Goal: Information Seeking & Learning: Find specific fact

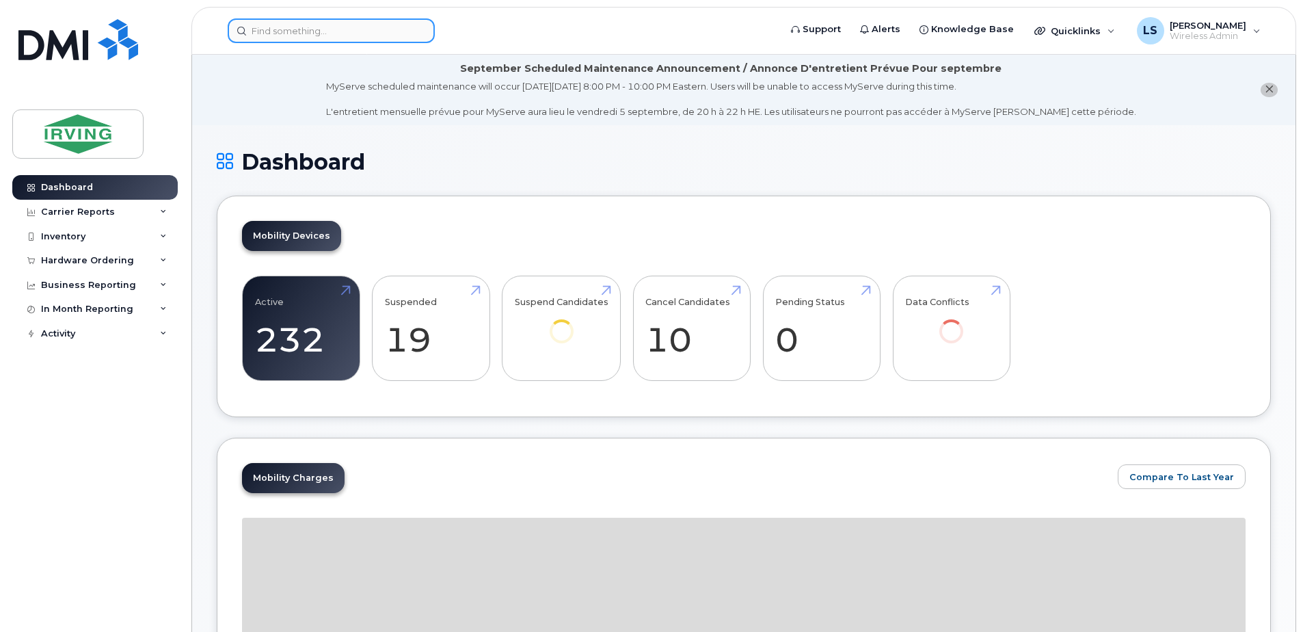
click at [289, 22] on input at bounding box center [331, 30] width 207 height 25
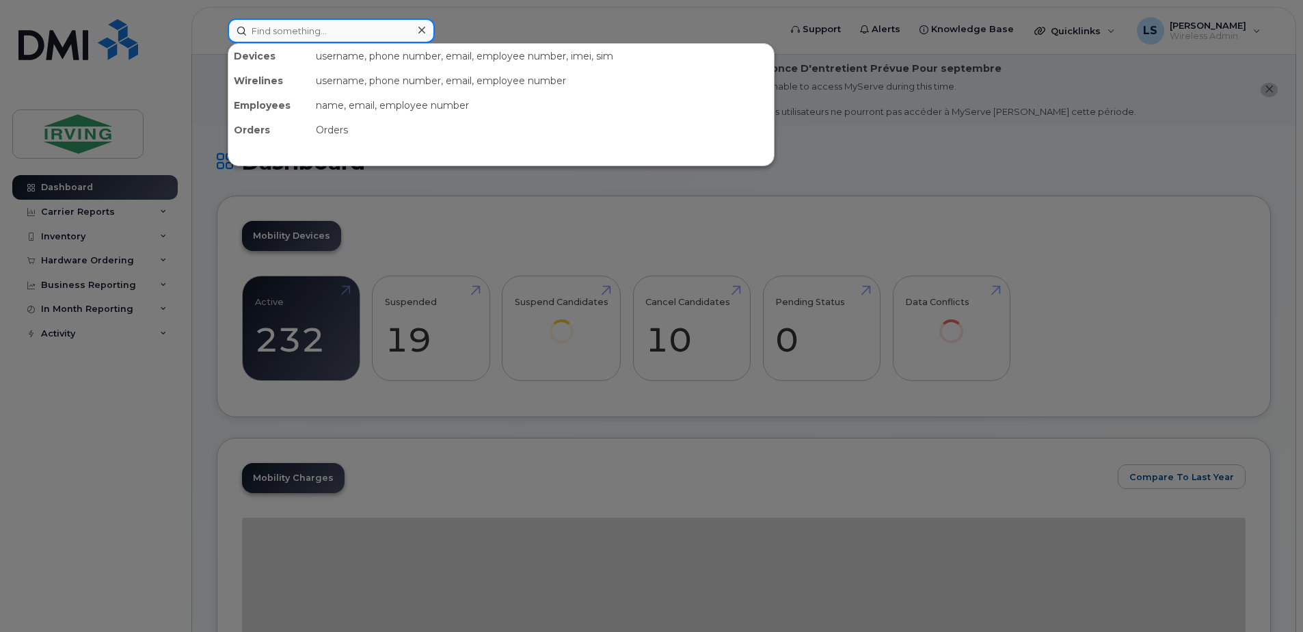
paste input "5062696476"
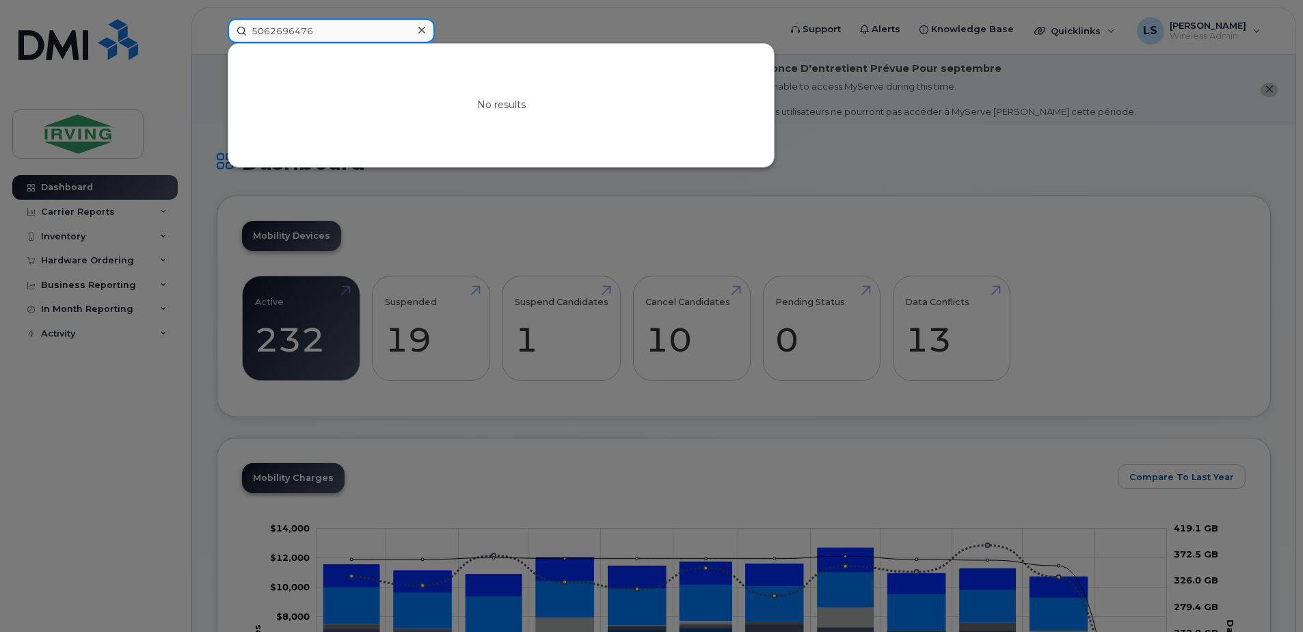
type input "5062696476"
click at [1186, 64] on div at bounding box center [651, 316] width 1303 height 632
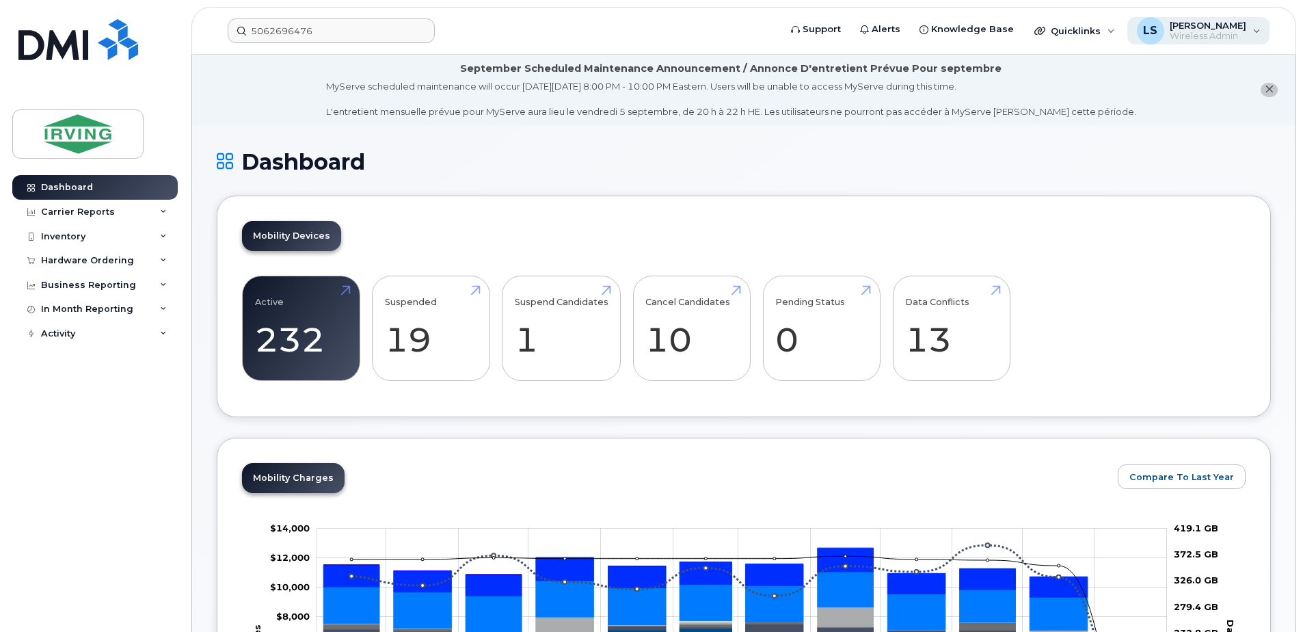
click at [1258, 29] on div "LS [PERSON_NAME] Wireless Admin" at bounding box center [1199, 30] width 143 height 27
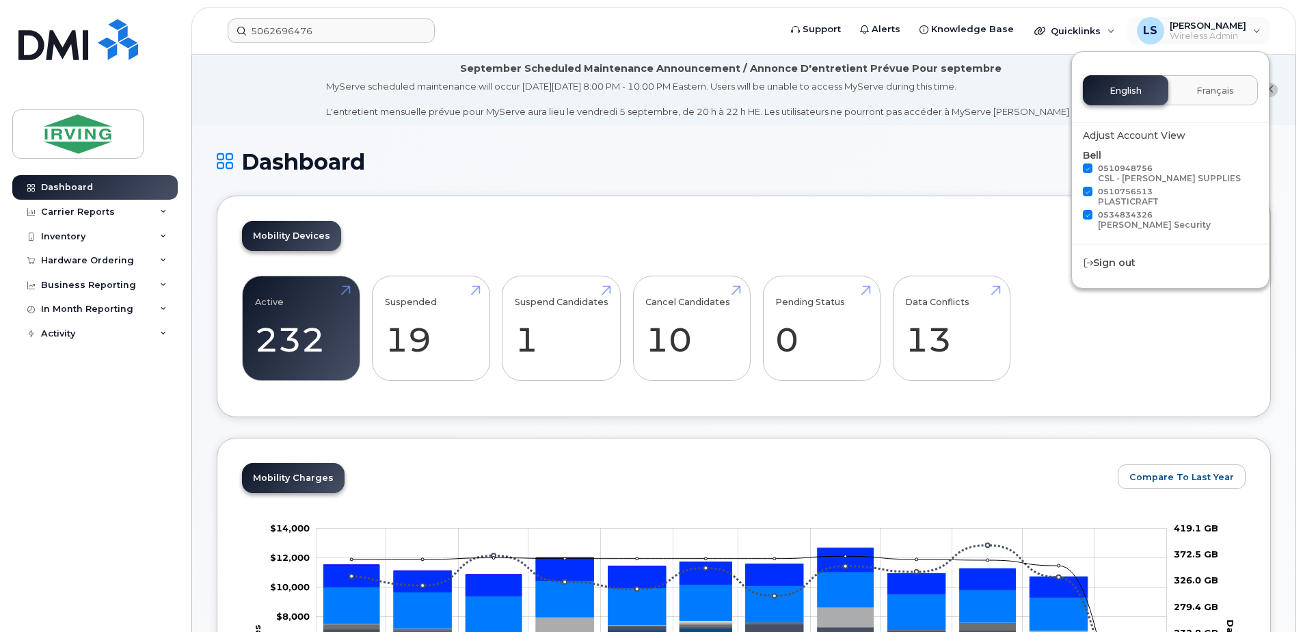
click at [1125, 225] on div "[PERSON_NAME] Security" at bounding box center [1154, 224] width 113 height 10
click at [1074, 217] on input "0534834326 Chandler Security" at bounding box center [1070, 213] width 7 height 7
checkbox input "false"
click at [1091, 191] on span at bounding box center [1088, 192] width 10 height 10
click at [1074, 191] on input "0510756513 PLASTICRAFT" at bounding box center [1070, 190] width 7 height 7
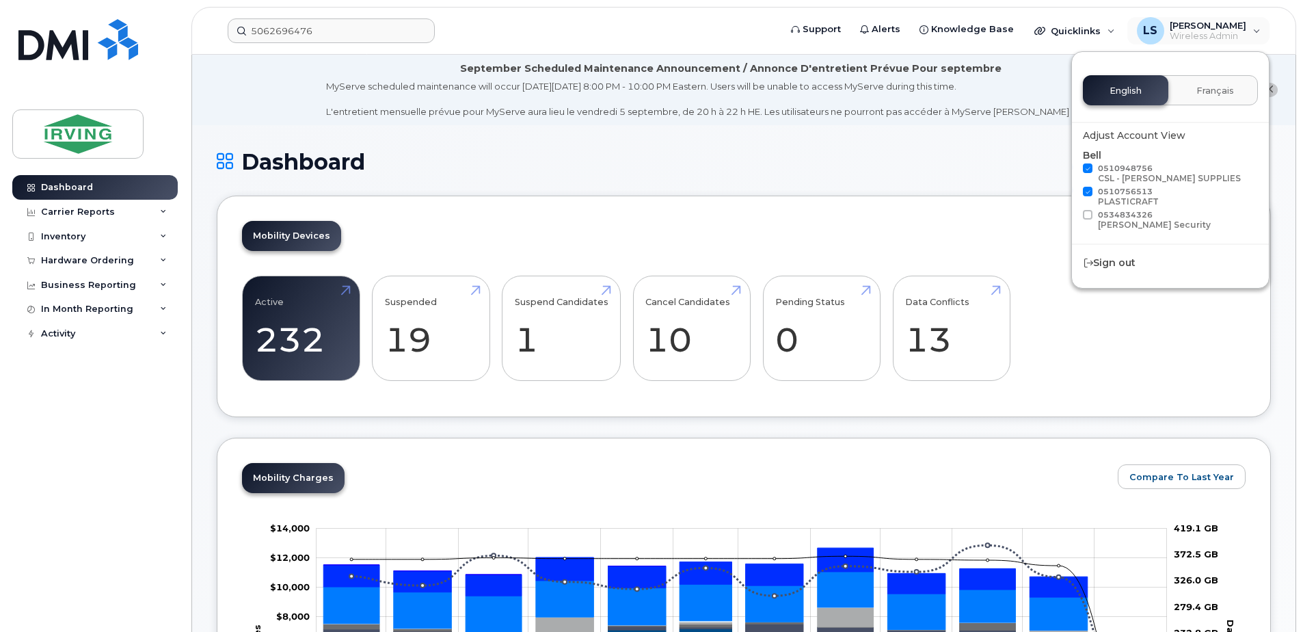
checkbox input "false"
click at [1087, 169] on span at bounding box center [1088, 168] width 10 height 10
click at [1074, 169] on input "0510948756 CSL - CHANDLER SUPPLIES" at bounding box center [1070, 166] width 7 height 7
checkbox input "false"
click at [1089, 211] on span at bounding box center [1088, 215] width 10 height 10
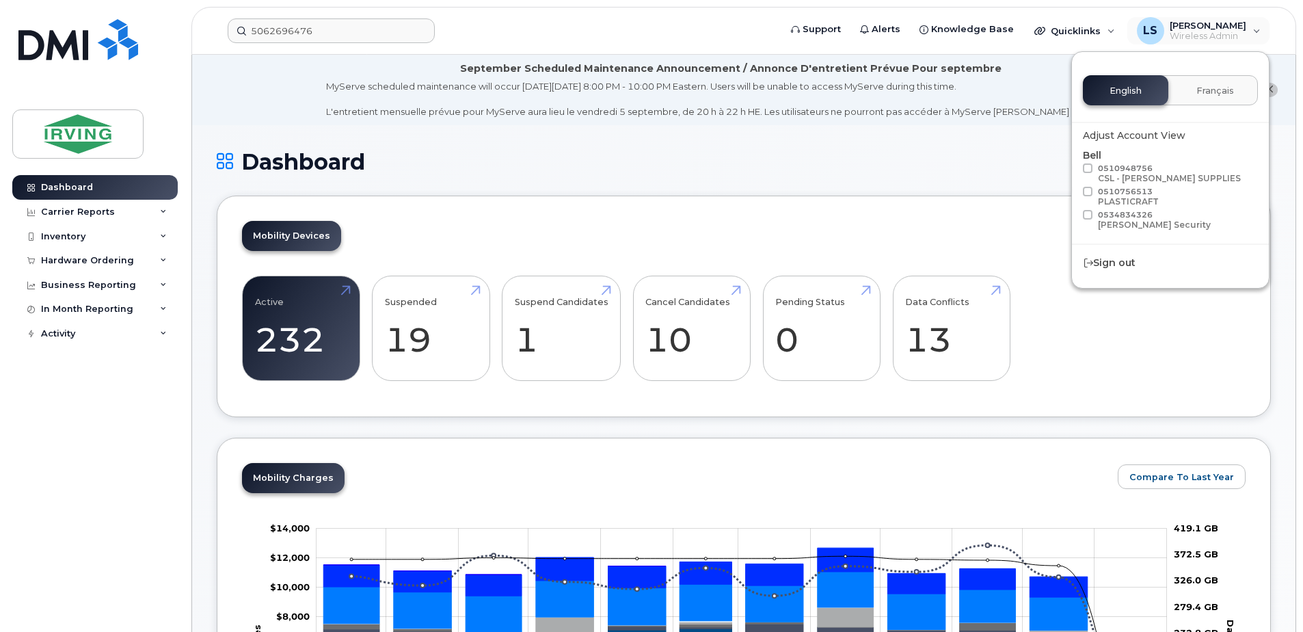
click at [1074, 211] on input "0534834326 Chandler Security" at bounding box center [1070, 213] width 7 height 7
checkbox input "true"
click at [1199, 27] on span "[PERSON_NAME]" at bounding box center [1208, 25] width 77 height 11
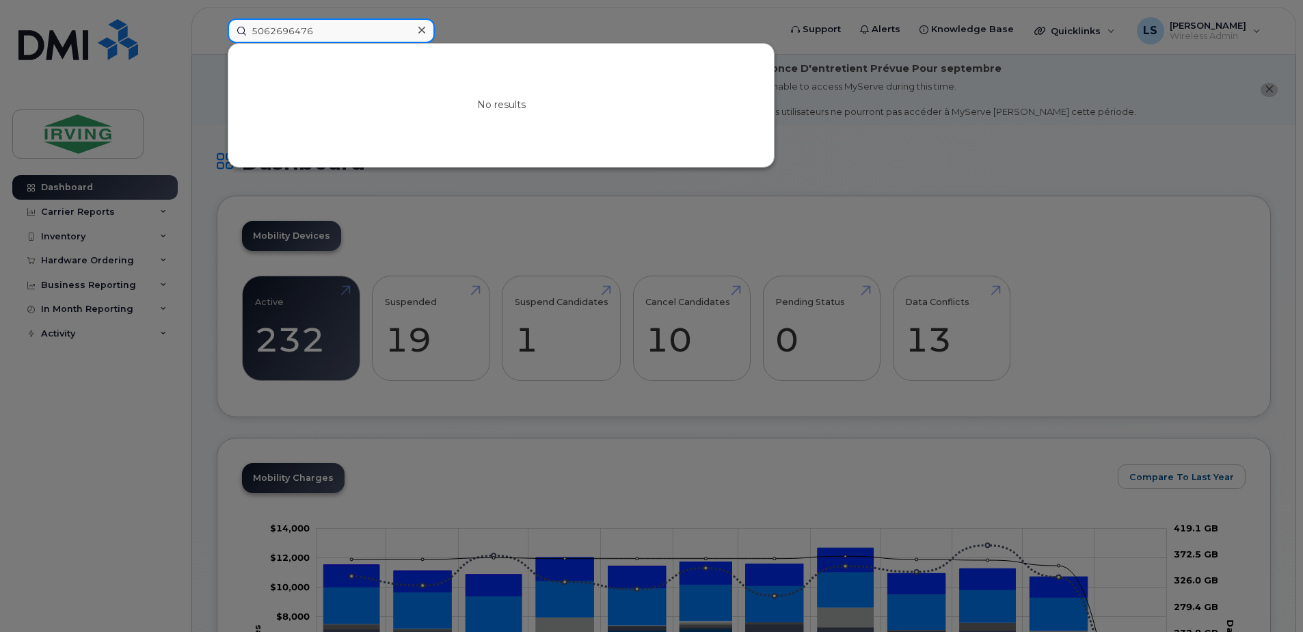
click at [404, 26] on input "5062696476" at bounding box center [331, 30] width 207 height 25
click at [238, 29] on input "5062696476" at bounding box center [331, 30] width 207 height 25
click at [334, 27] on input "5062696476" at bounding box center [331, 30] width 207 height 25
click at [466, 18] on div at bounding box center [651, 316] width 1303 height 632
click at [352, 32] on input "5062696476" at bounding box center [331, 30] width 207 height 25
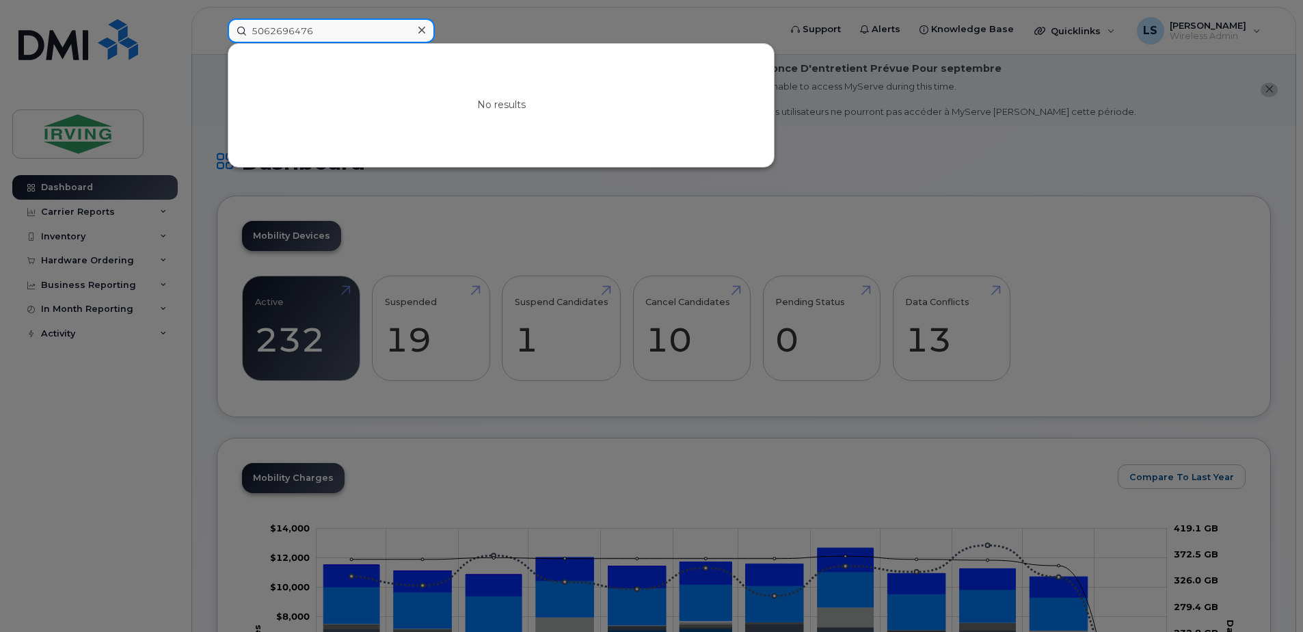
drag, startPoint x: 352, startPoint y: 32, endPoint x: 129, endPoint y: 61, distance: 225.4
click at [217, 43] on div "5062696476 No results" at bounding box center [499, 30] width 565 height 25
click at [877, 190] on div at bounding box center [651, 316] width 1303 height 632
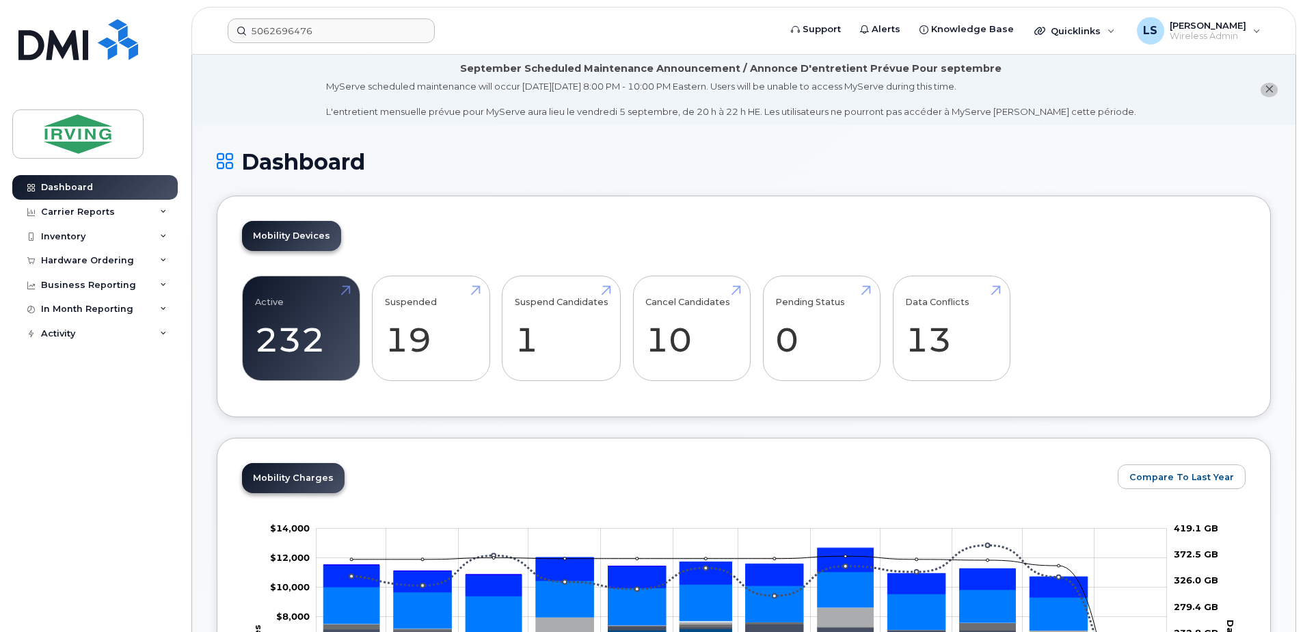
click at [735, 439] on div "Mobility Charges Compare To Last Year Zoom Out Charges $10,000 -$6,000 -$4,000 …" at bounding box center [744, 644] width 1054 height 413
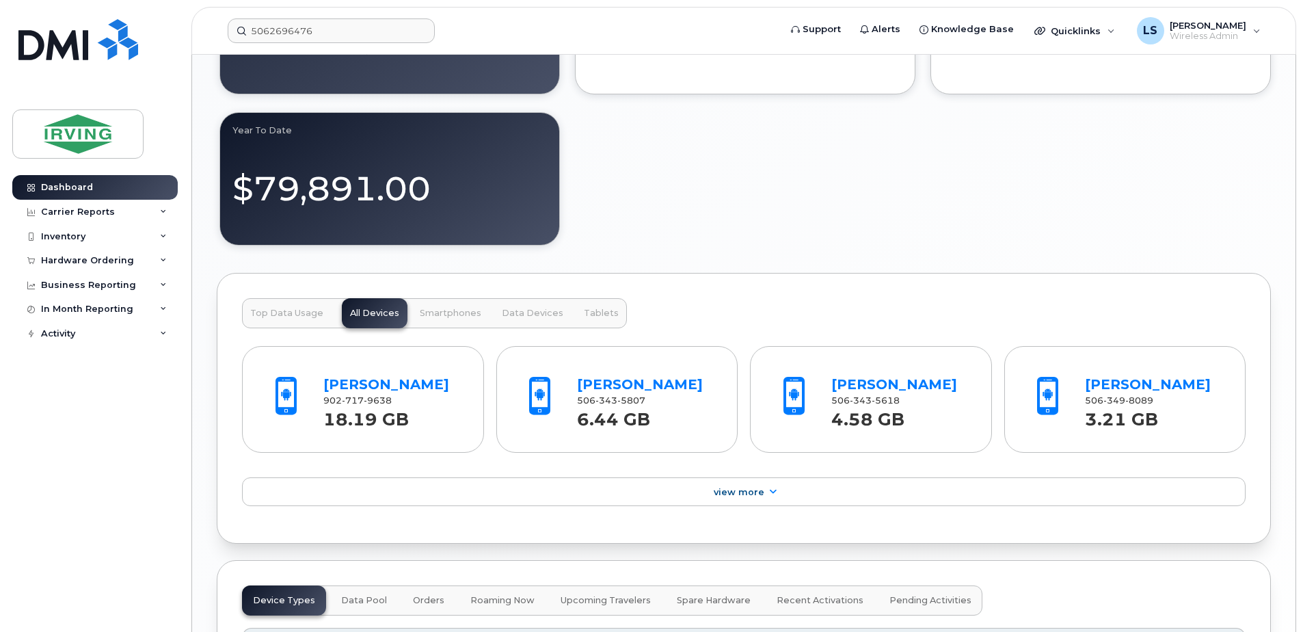
scroll to position [1277, 0]
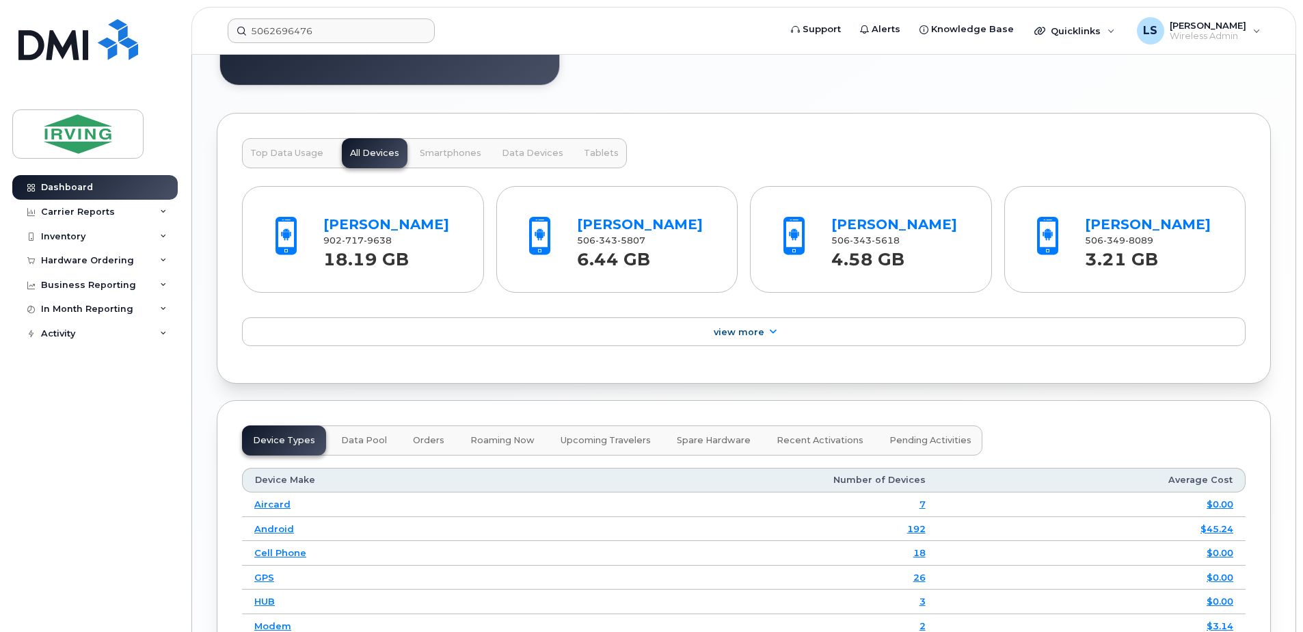
click at [533, 152] on span "Data Devices" at bounding box center [533, 153] width 62 height 11
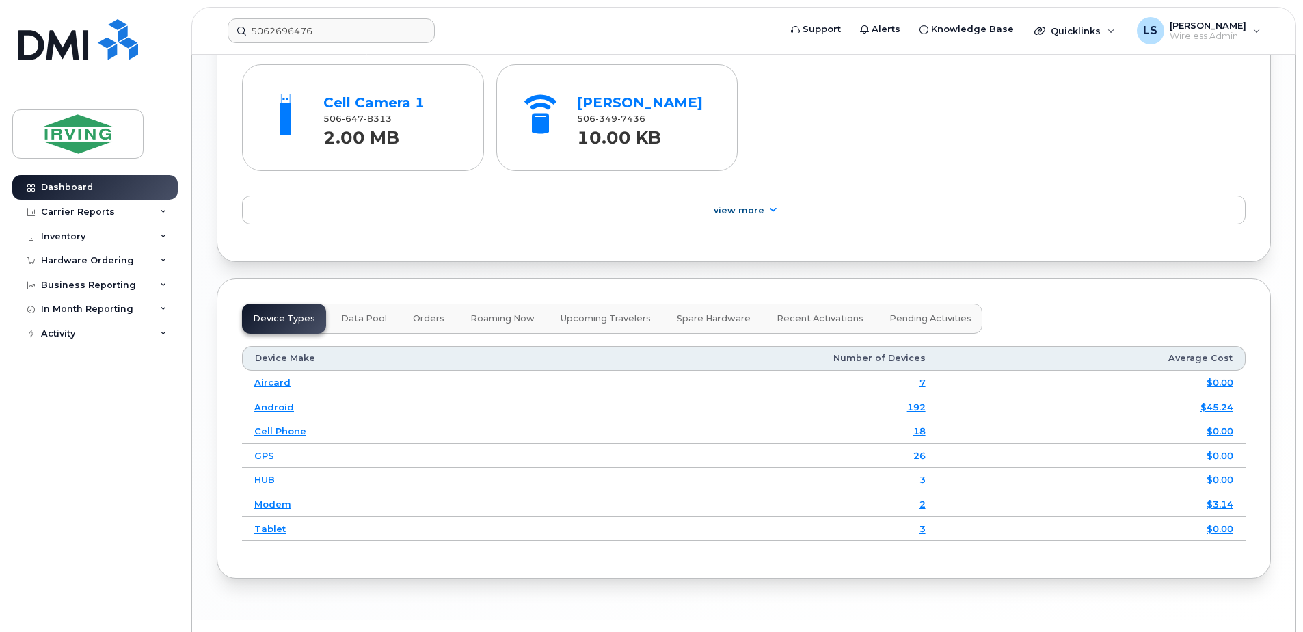
scroll to position [1430, 0]
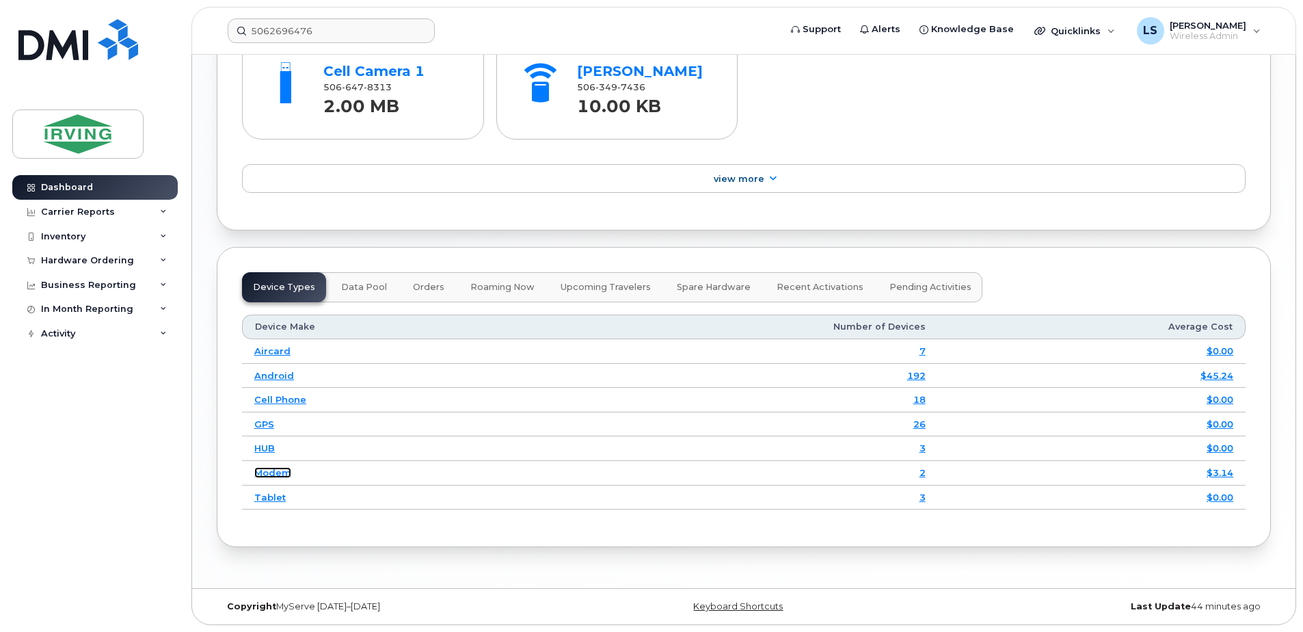
click at [269, 470] on link "Modem" at bounding box center [272, 472] width 37 height 11
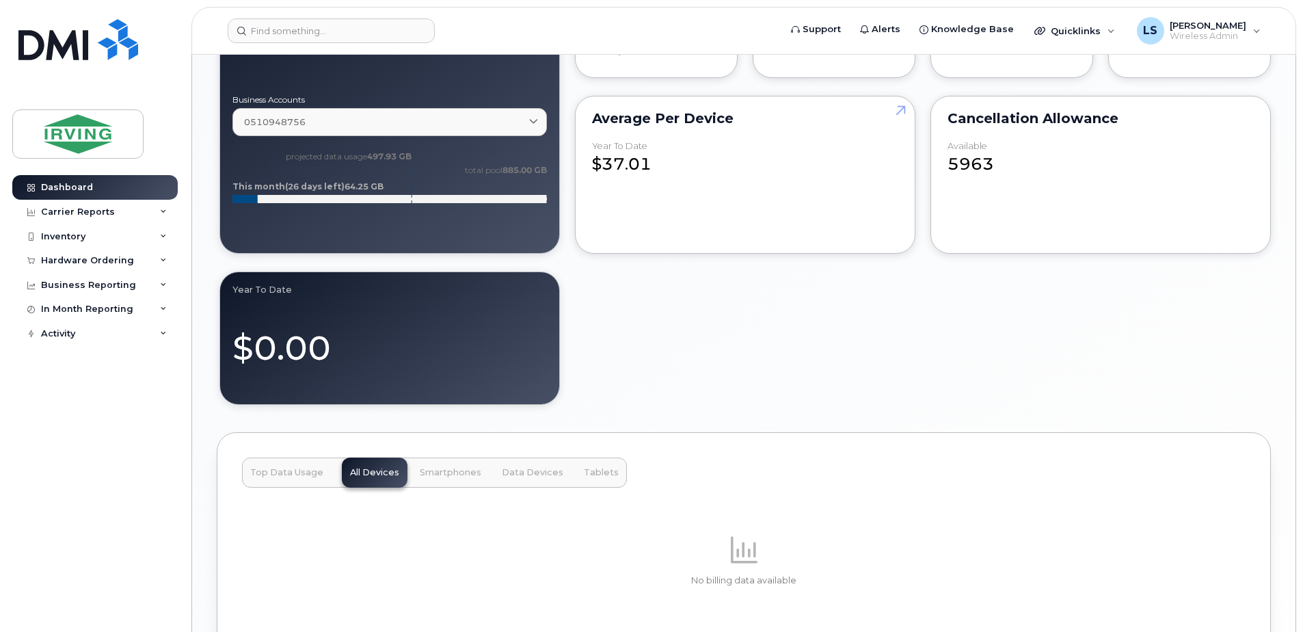
scroll to position [1117, 0]
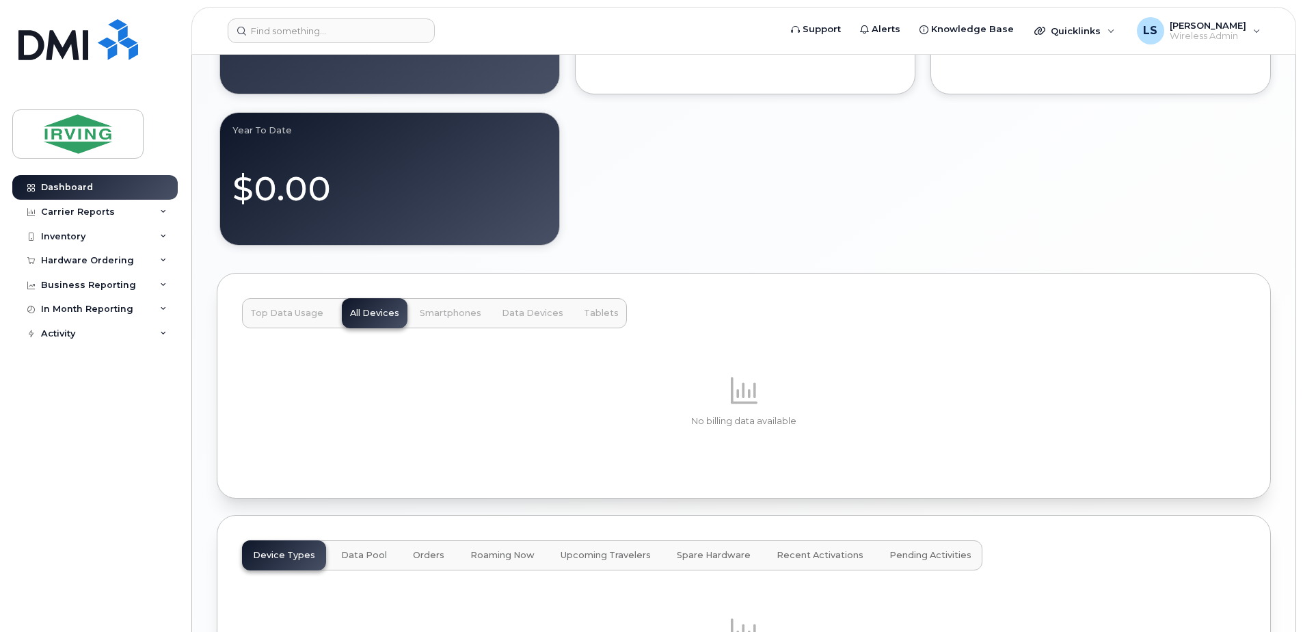
click at [529, 315] on span "Data Devices" at bounding box center [533, 313] width 62 height 11
click at [529, 315] on div "Top Data Usage All Devices Smartphones Data Devices Tablets" at bounding box center [434, 313] width 385 height 30
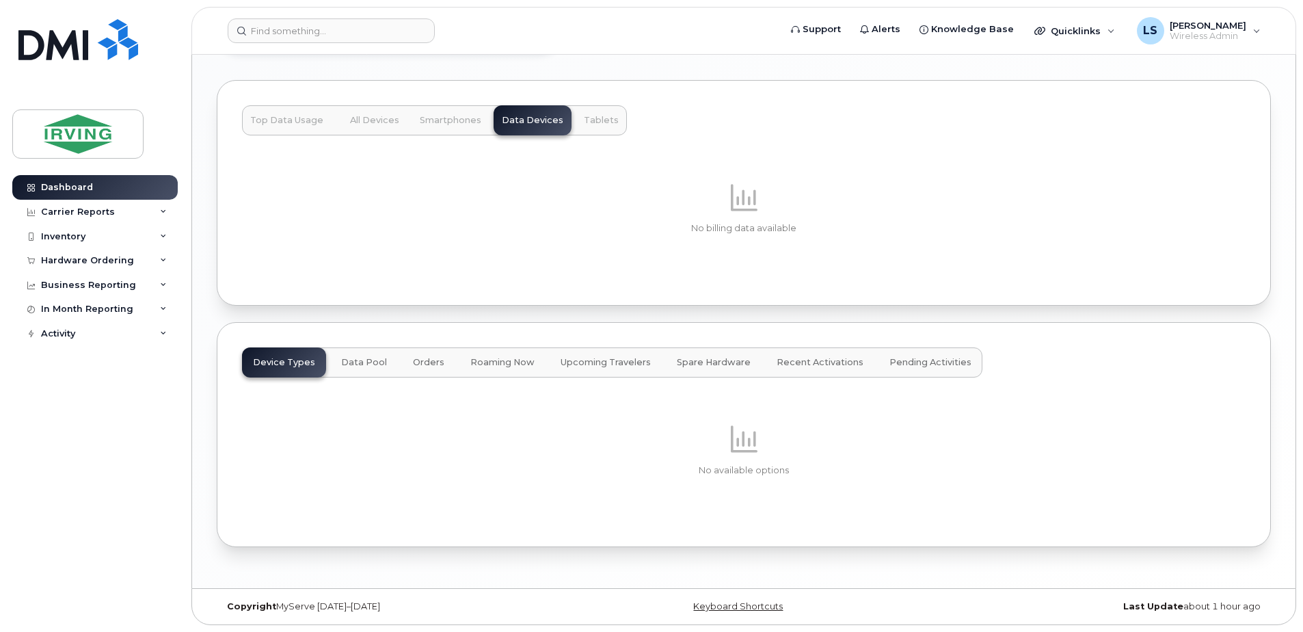
scroll to position [990, 0]
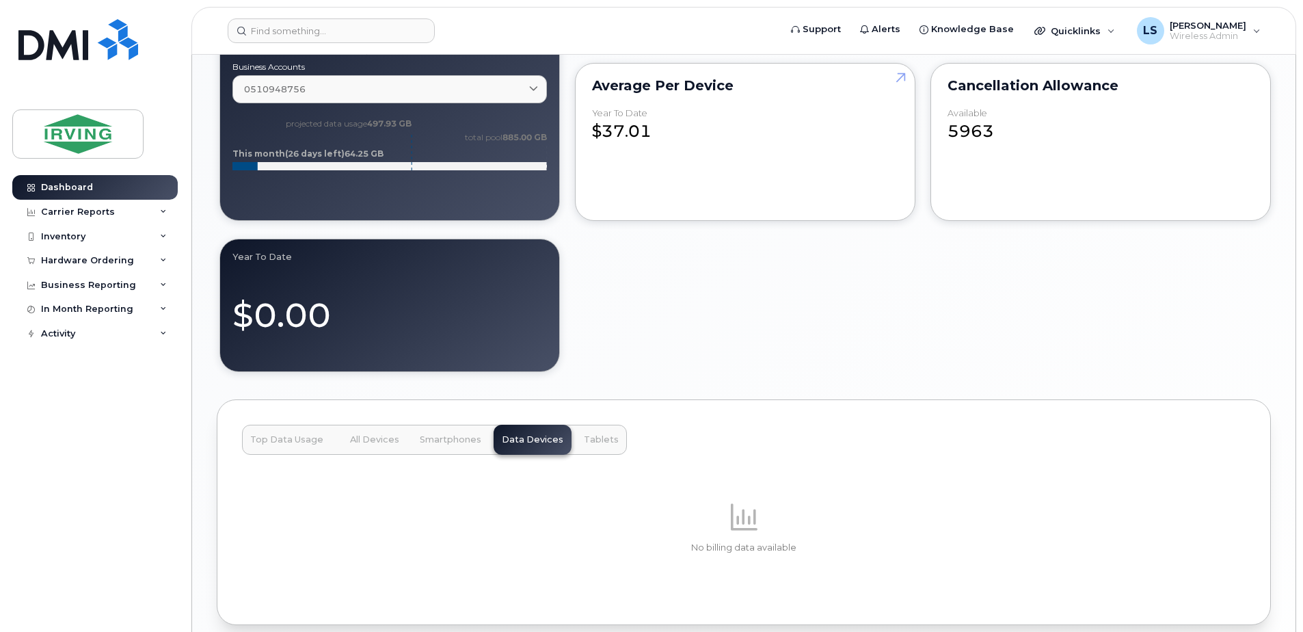
click at [368, 438] on span "All Devices" at bounding box center [374, 439] width 49 height 11
click at [368, 438] on div "Top Data Usage All Devices Smartphones Data Devices Tablets" at bounding box center [434, 440] width 385 height 30
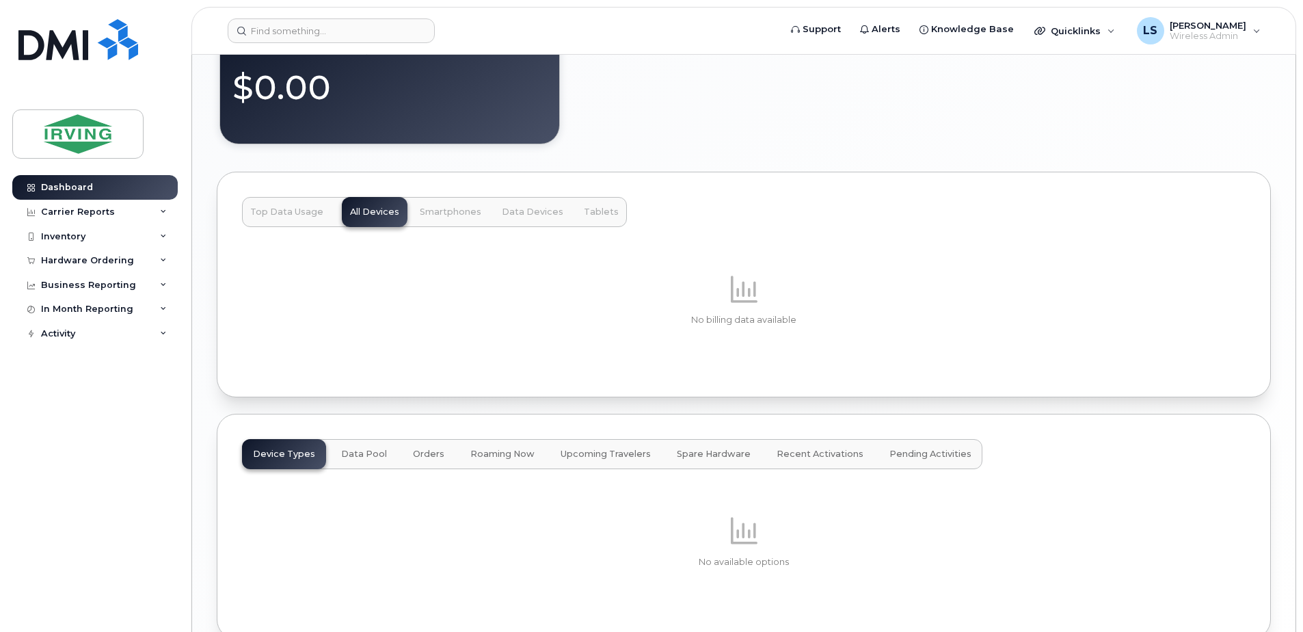
scroll to position [1309, 0]
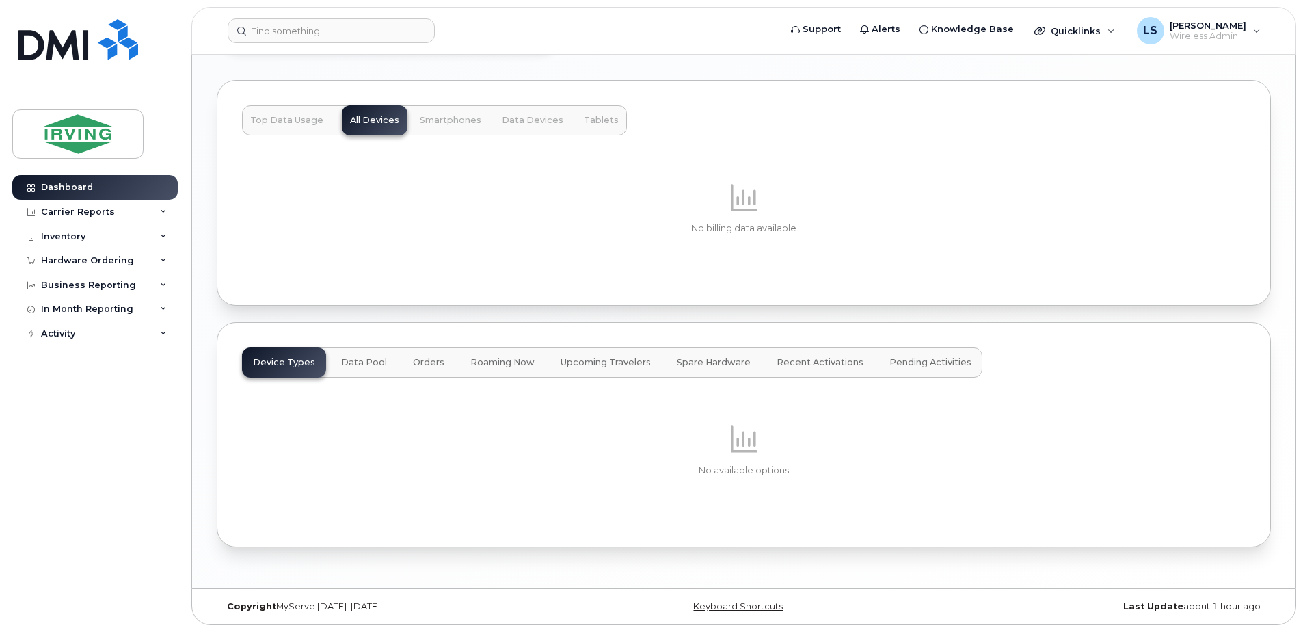
click at [287, 354] on div "Device Types Data Pool Orders Roaming Now Upcoming Travelers Spare Hardware Rec…" at bounding box center [612, 362] width 741 height 30
click at [295, 359] on div "Device Types Data Pool Orders Roaming Now Upcoming Travelers Spare Hardware Rec…" at bounding box center [612, 362] width 741 height 30
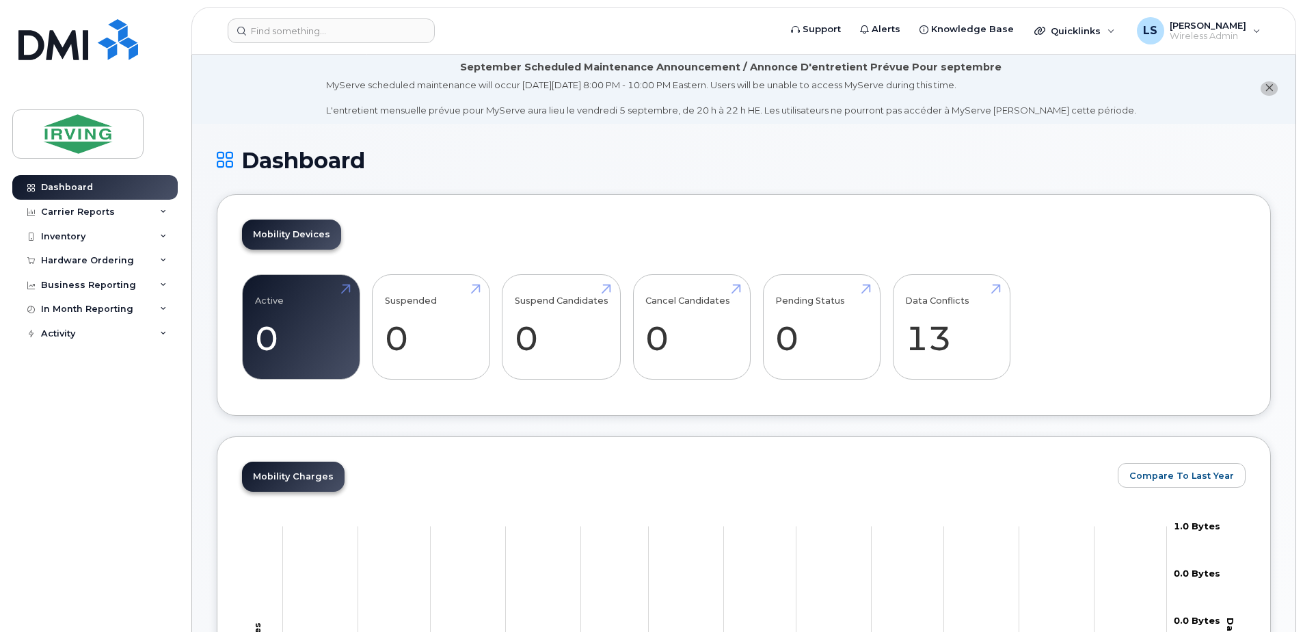
scroll to position [0, 0]
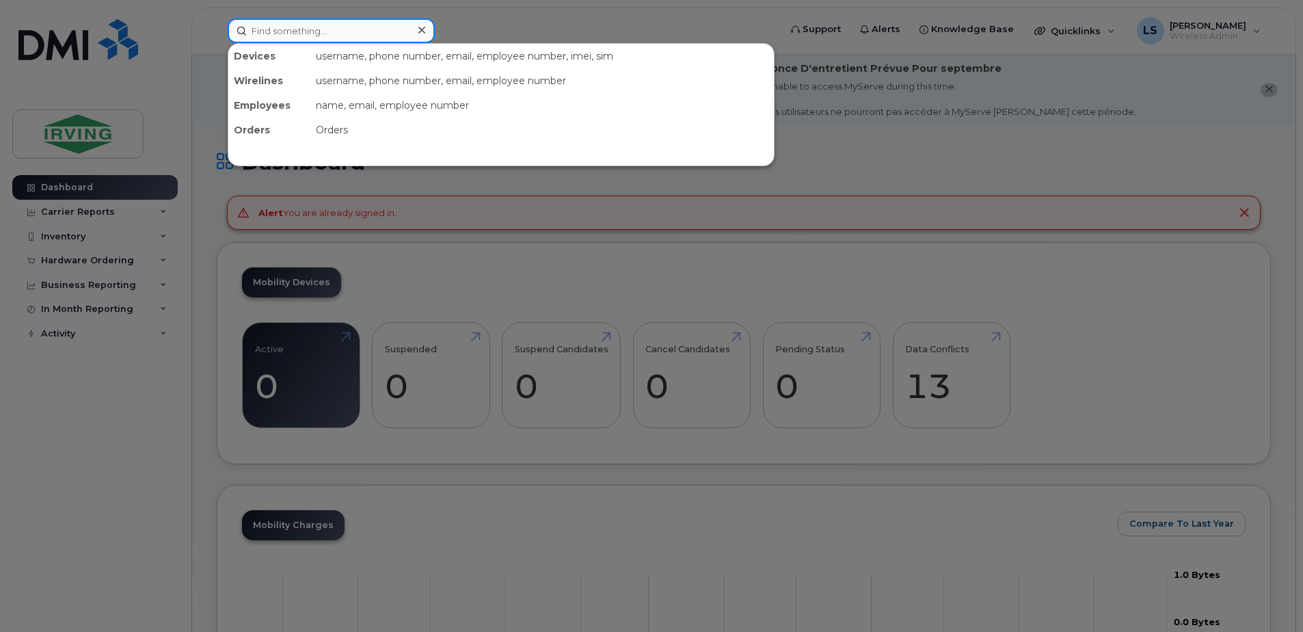
click at [359, 34] on input at bounding box center [331, 30] width 207 height 25
paste input "5062696476"
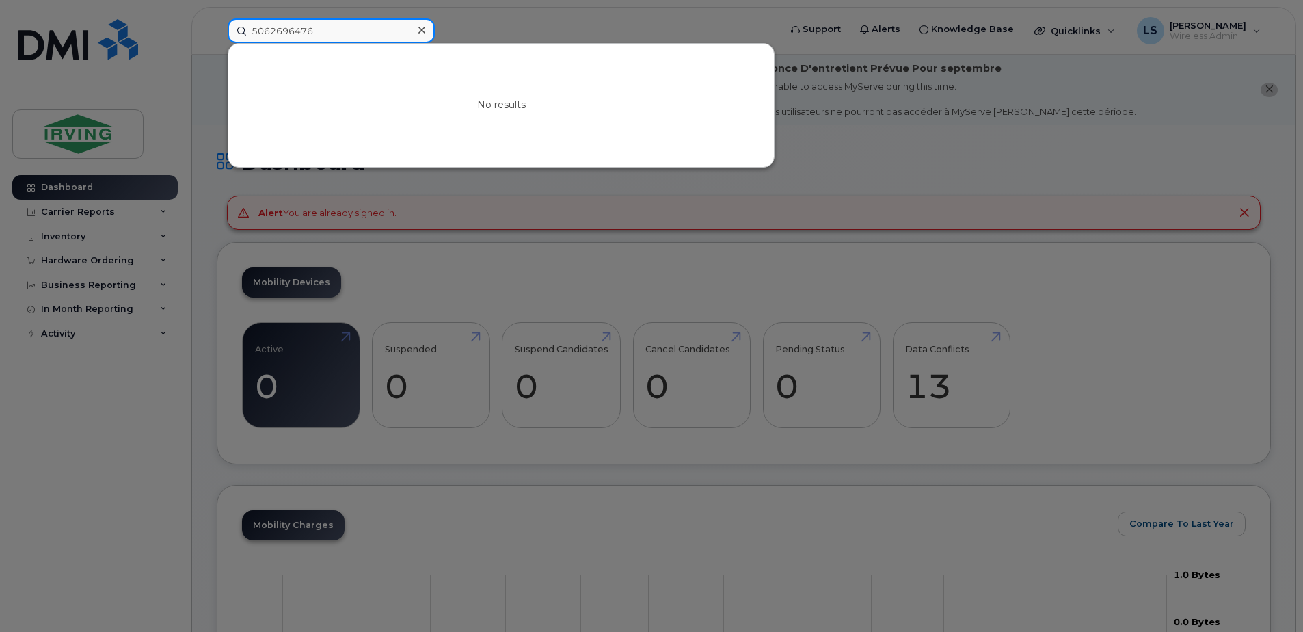
type input "5062696476"
click at [1198, 31] on div at bounding box center [651, 316] width 1303 height 632
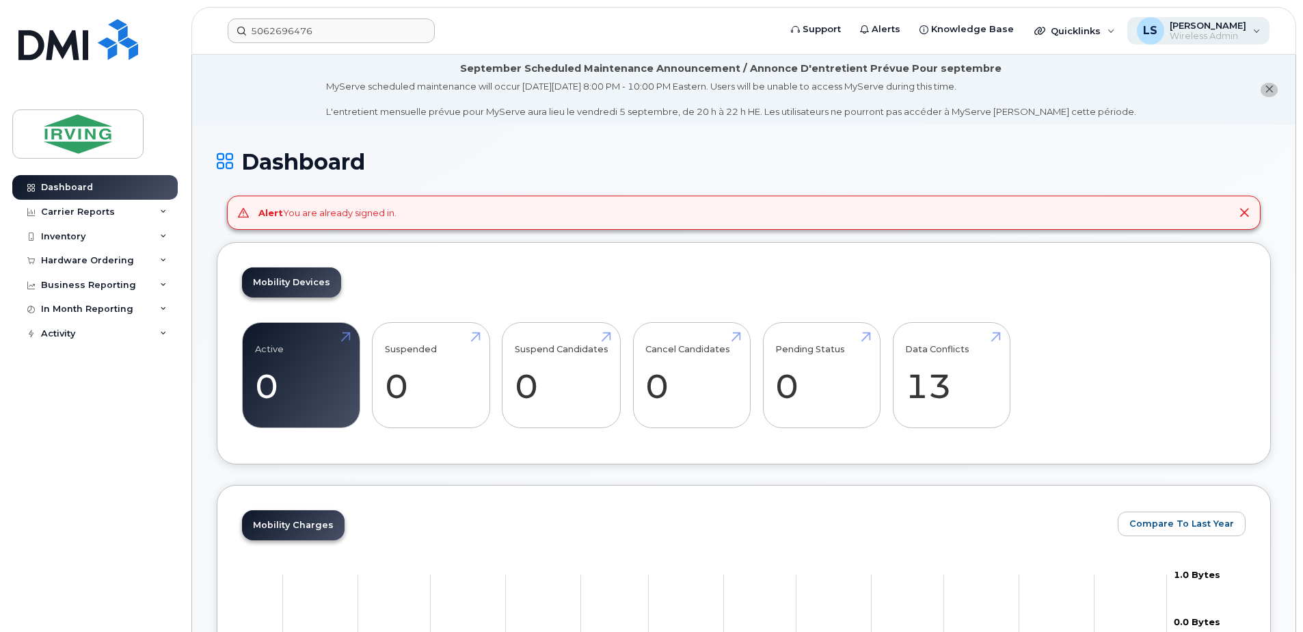
click at [1256, 29] on div "LS Lisa Soucy Wireless Admin" at bounding box center [1199, 30] width 143 height 27
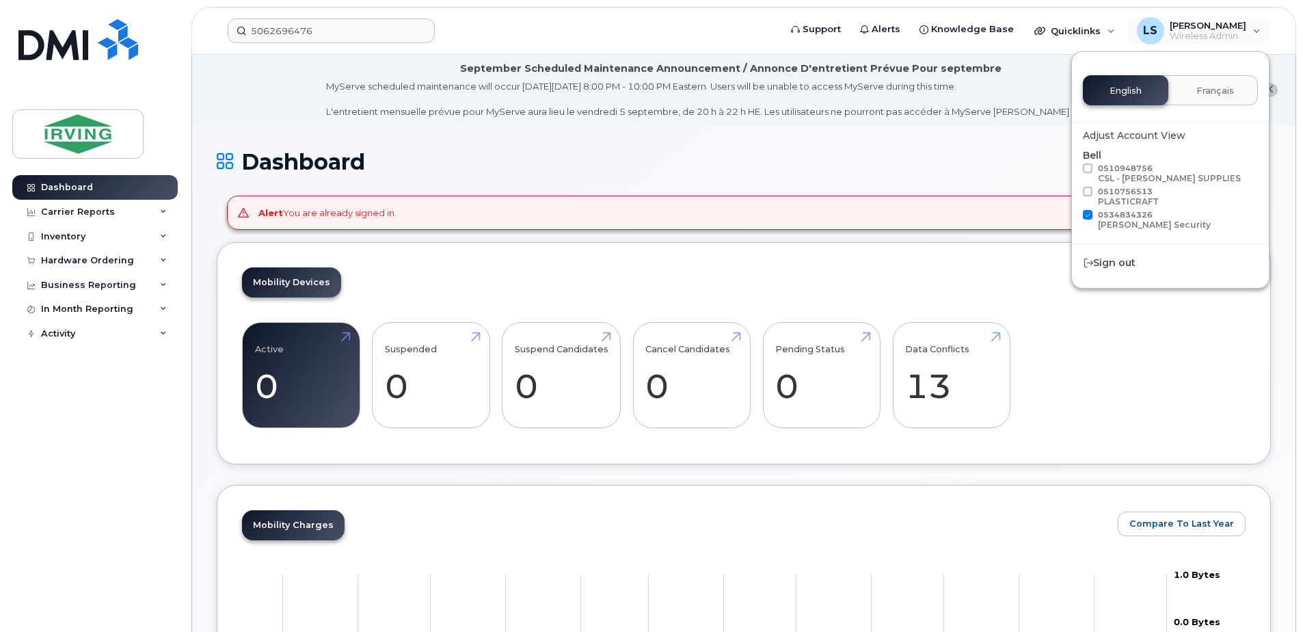
click at [1089, 167] on span at bounding box center [1088, 168] width 10 height 10
click at [1074, 167] on input "0510948756 CSL - CHANDLER SUPPLIES" at bounding box center [1070, 166] width 7 height 7
checkbox input "true"
click at [1087, 189] on span at bounding box center [1088, 192] width 10 height 10
click at [1074, 189] on input "0510756513 PLASTICRAFT" at bounding box center [1070, 190] width 7 height 7
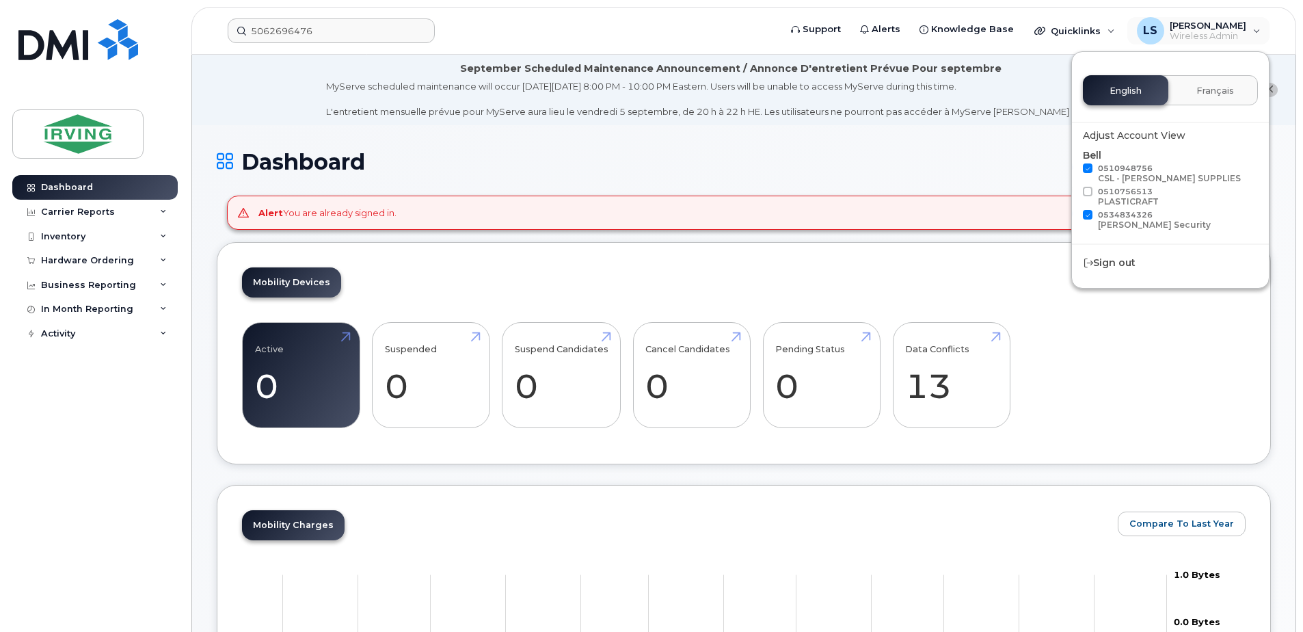
checkbox input "true"
click at [1121, 86] on div "English Français" at bounding box center [1170, 90] width 175 height 30
click at [917, 162] on h1 "Dashboard" at bounding box center [744, 162] width 1054 height 24
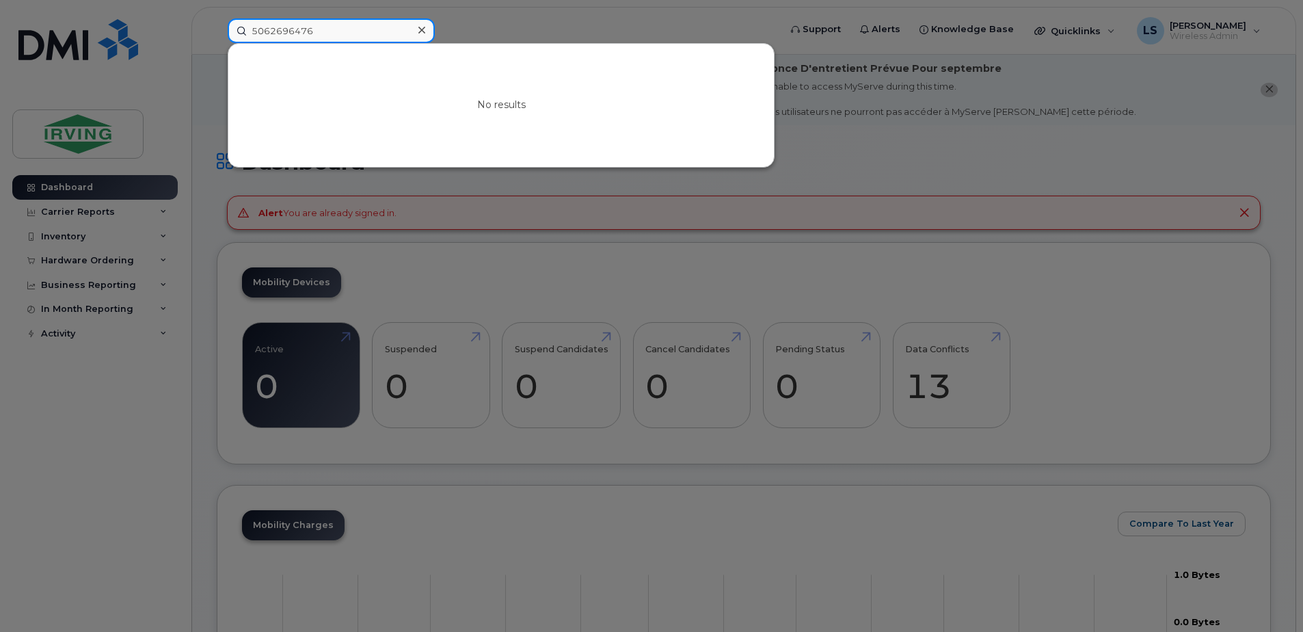
click at [241, 31] on input "5062696476" at bounding box center [331, 30] width 207 height 25
click at [462, 8] on div at bounding box center [651, 316] width 1303 height 632
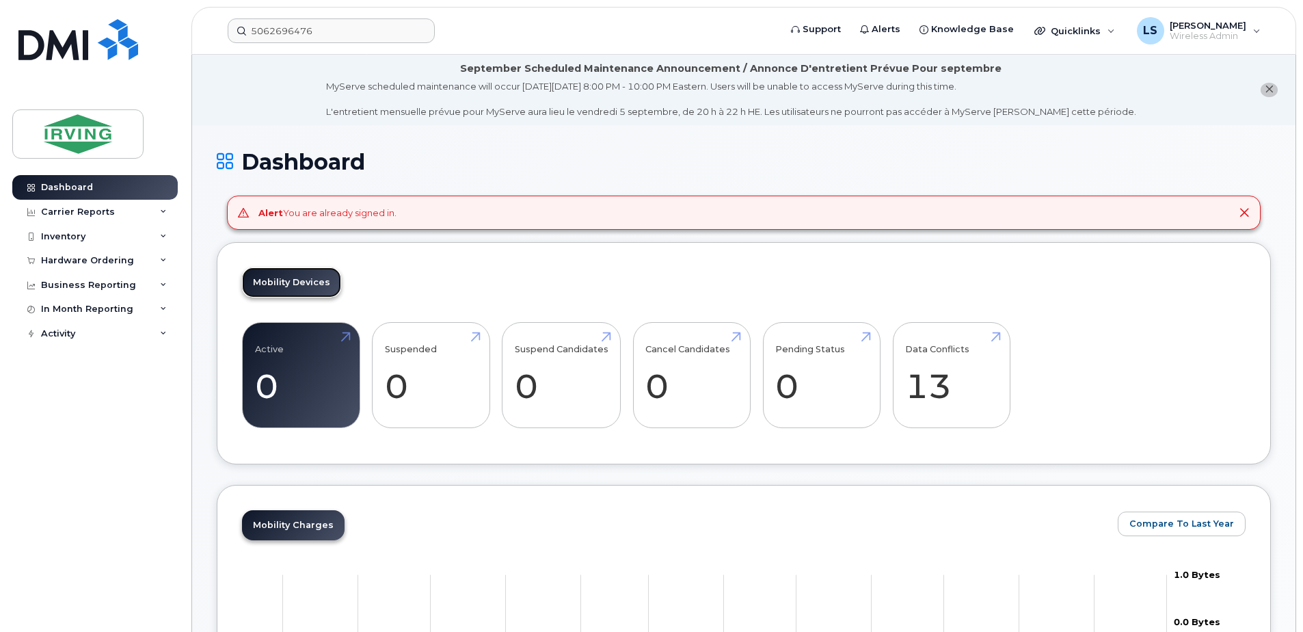
click at [313, 284] on link "Mobility Devices" at bounding box center [291, 282] width 99 height 30
click at [78, 209] on div "Carrier Reports" at bounding box center [78, 211] width 74 height 11
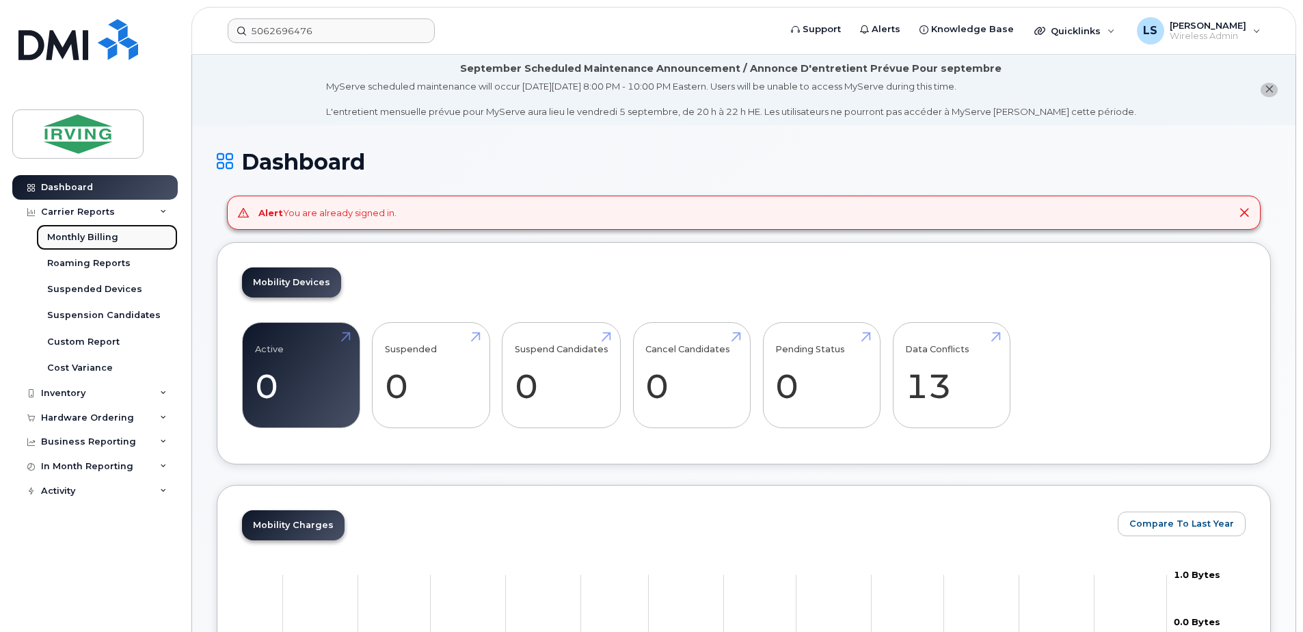
click at [81, 237] on div "Monthly Billing" at bounding box center [82, 237] width 71 height 12
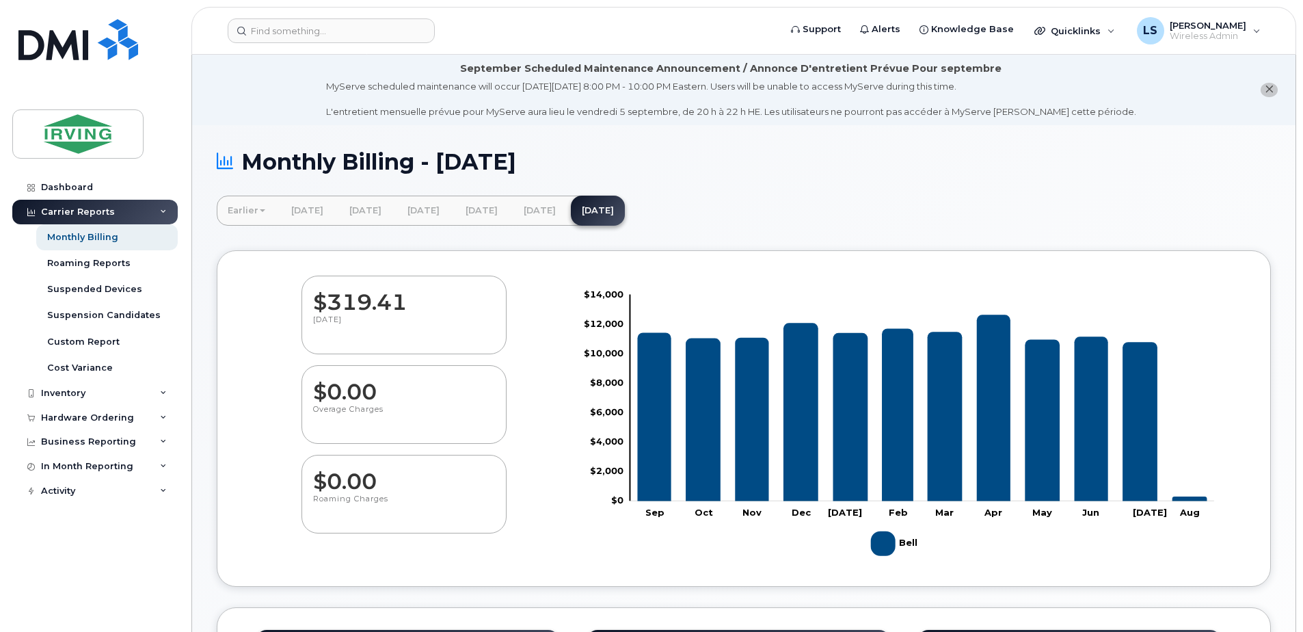
scroll to position [507, 0]
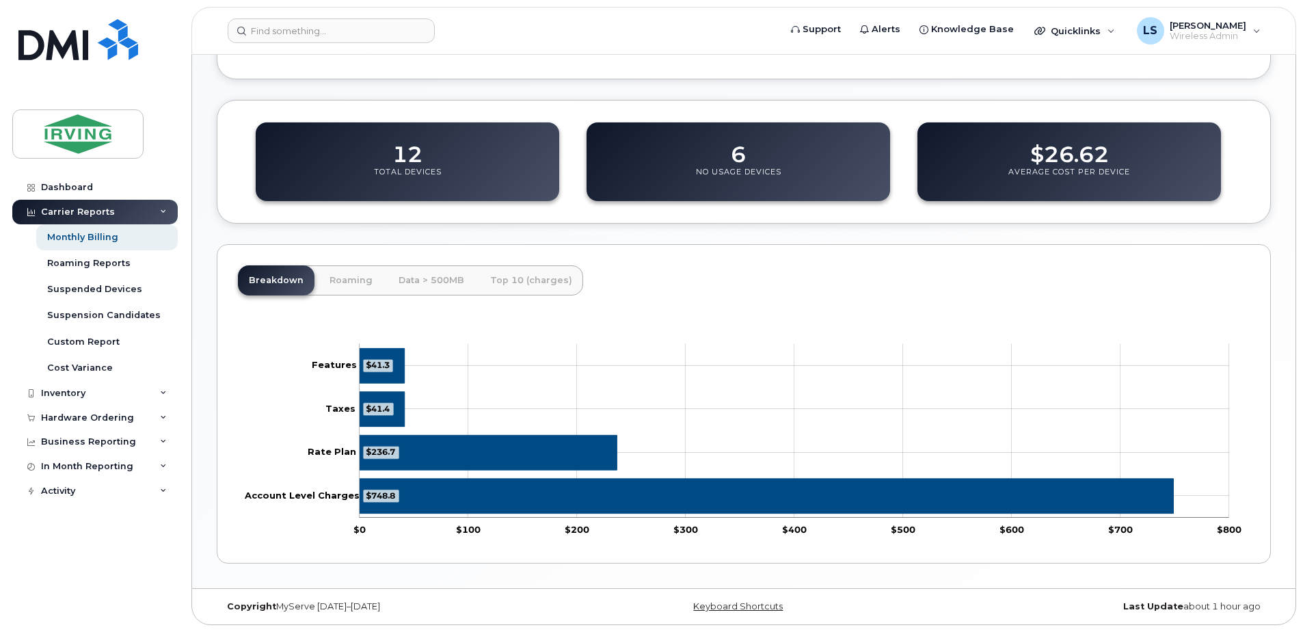
click at [743, 162] on dd "6" at bounding box center [738, 148] width 15 height 38
click at [741, 153] on dd "6" at bounding box center [738, 148] width 15 height 38
click at [726, 159] on div "6 No Usage Devices" at bounding box center [739, 161] width 304 height 79
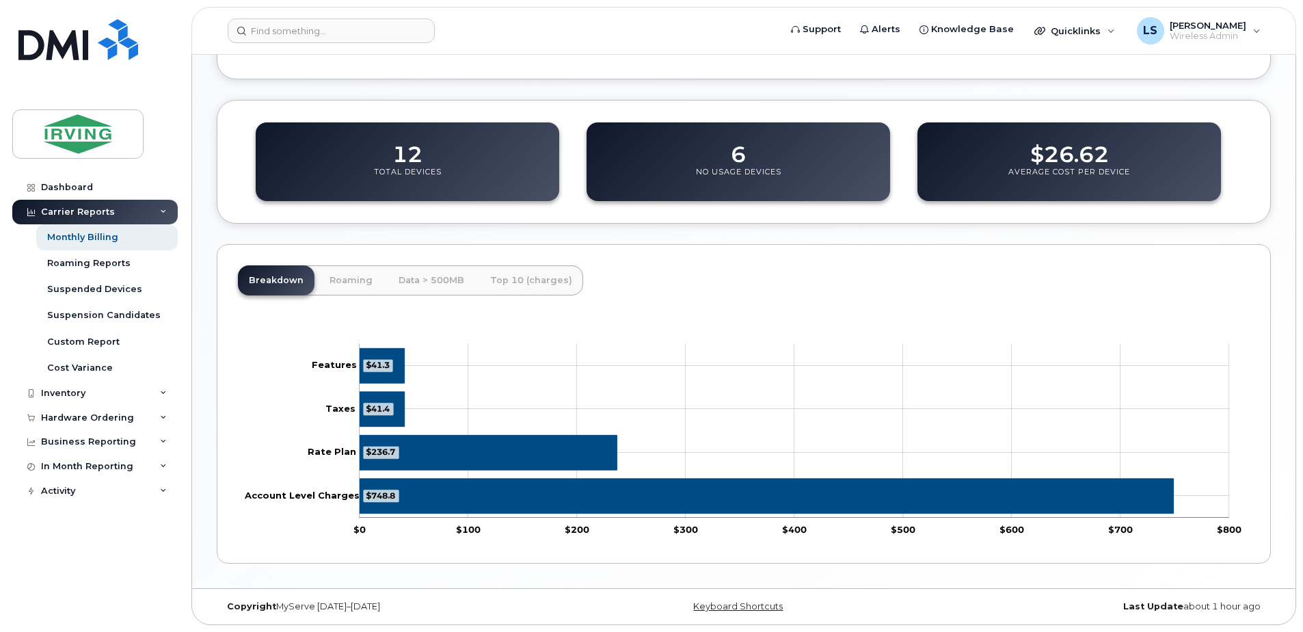
click at [461, 165] on div "12 Total Devices" at bounding box center [408, 161] width 304 height 79
click at [89, 289] on div "Suspended Devices" at bounding box center [94, 289] width 95 height 12
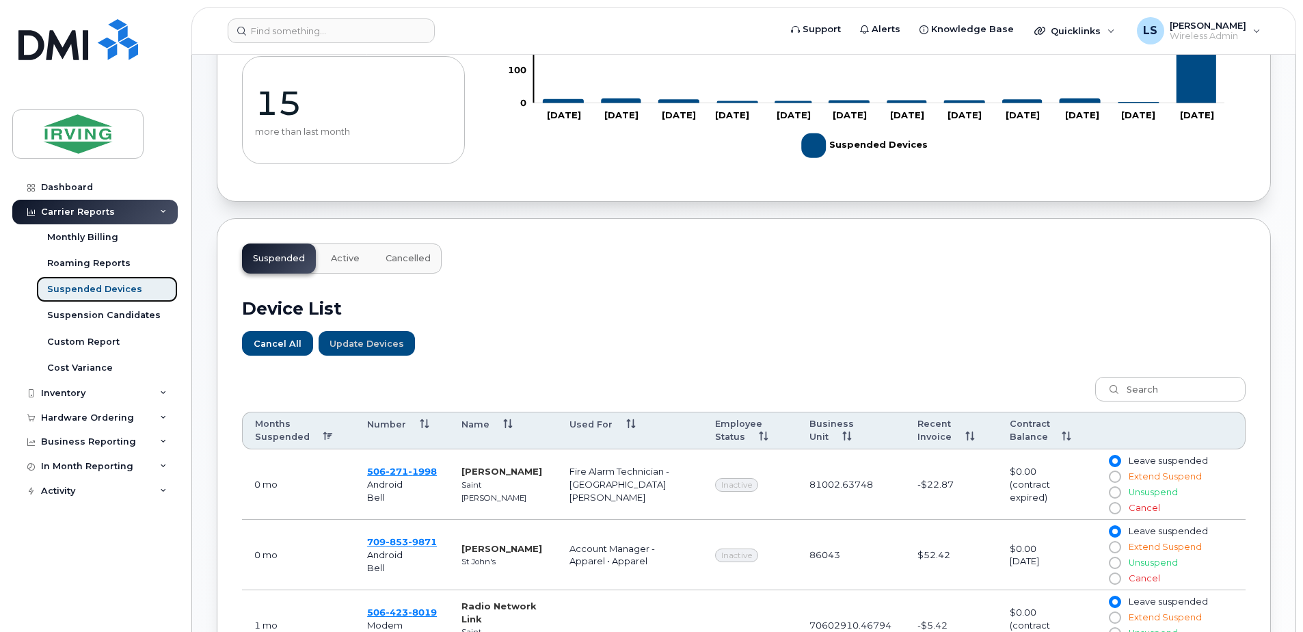
scroll to position [319, 0]
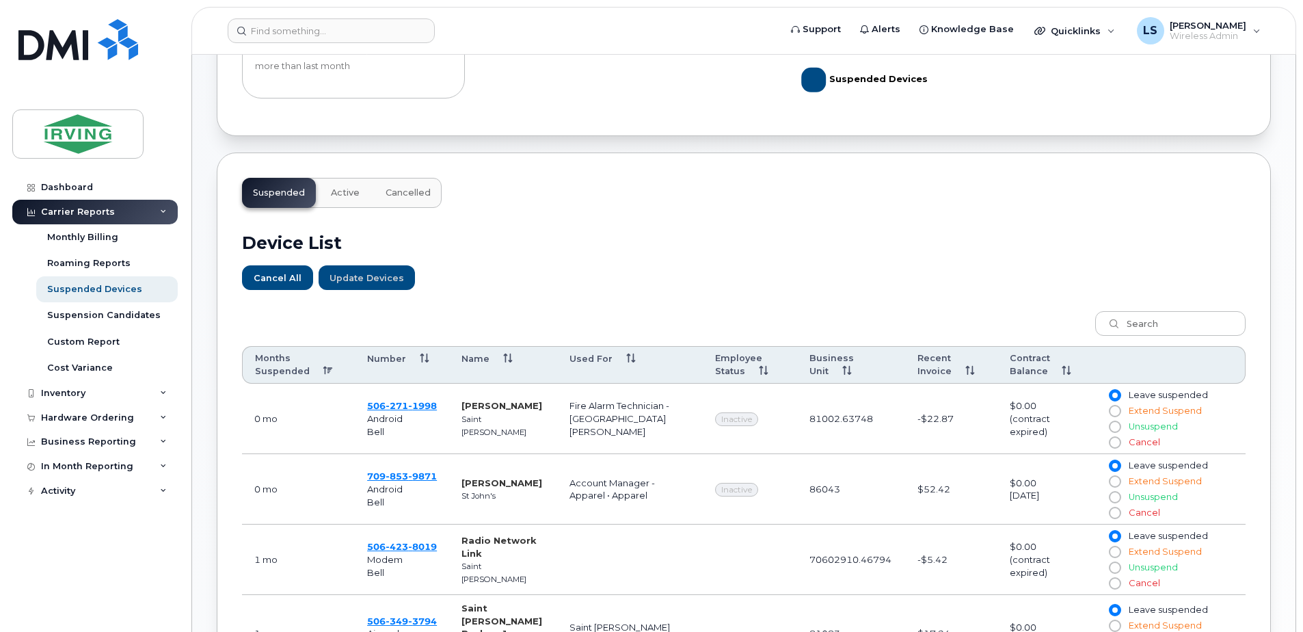
click at [422, 358] on th "Number" at bounding box center [402, 365] width 94 height 38
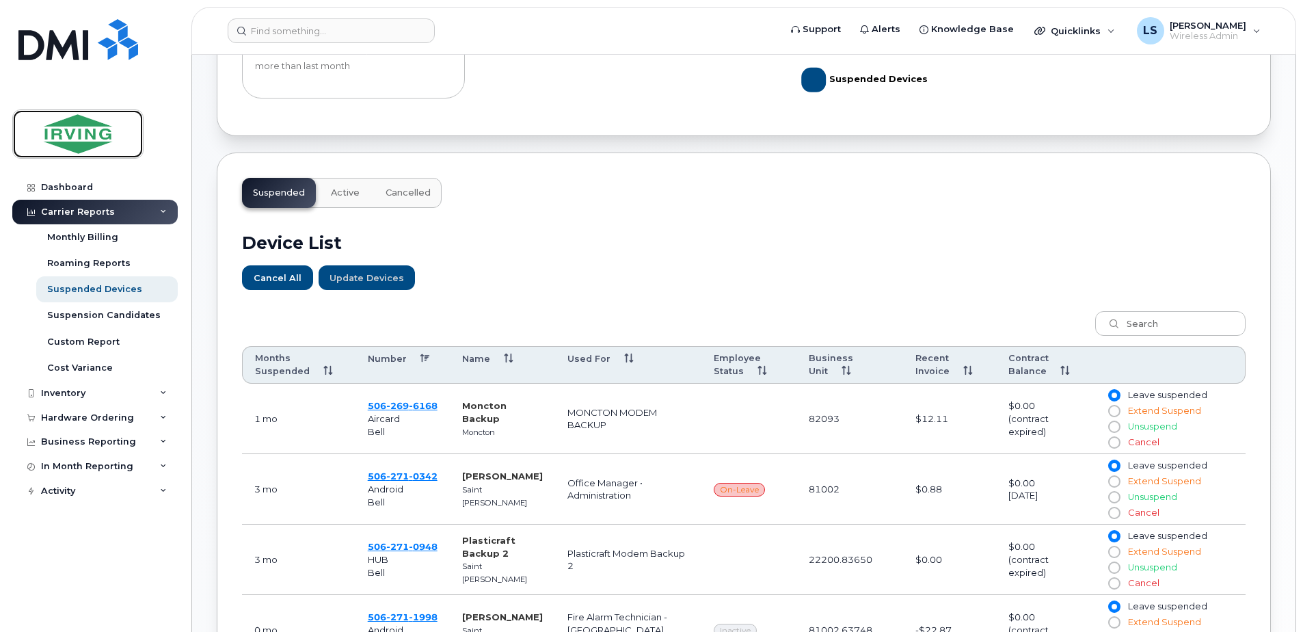
click at [81, 138] on img at bounding box center [77, 134] width 105 height 40
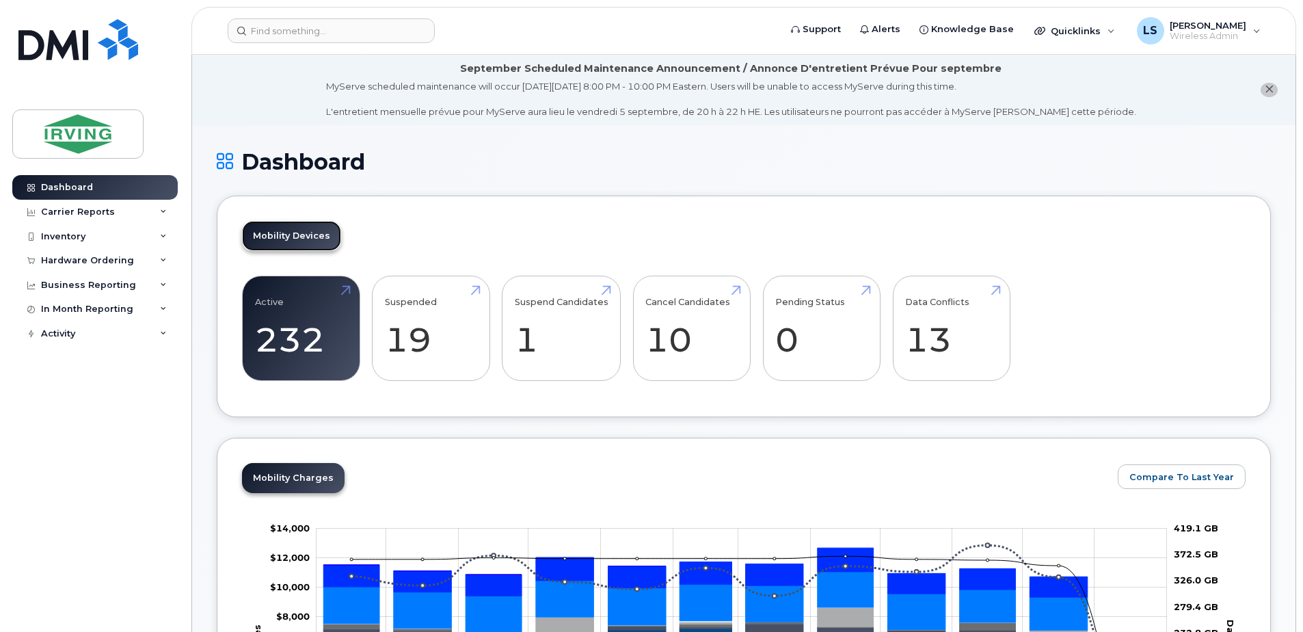
click at [301, 234] on link "Mobility Devices" at bounding box center [291, 236] width 99 height 30
click at [301, 31] on input at bounding box center [331, 30] width 207 height 25
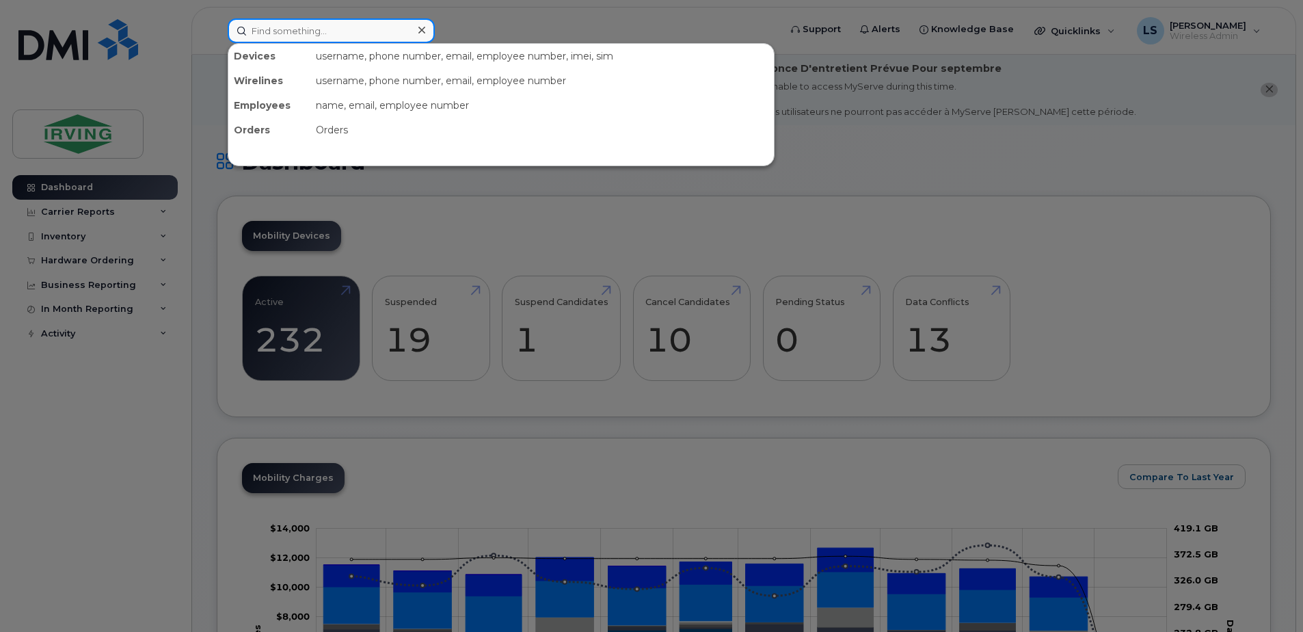
paste input "5062696476"
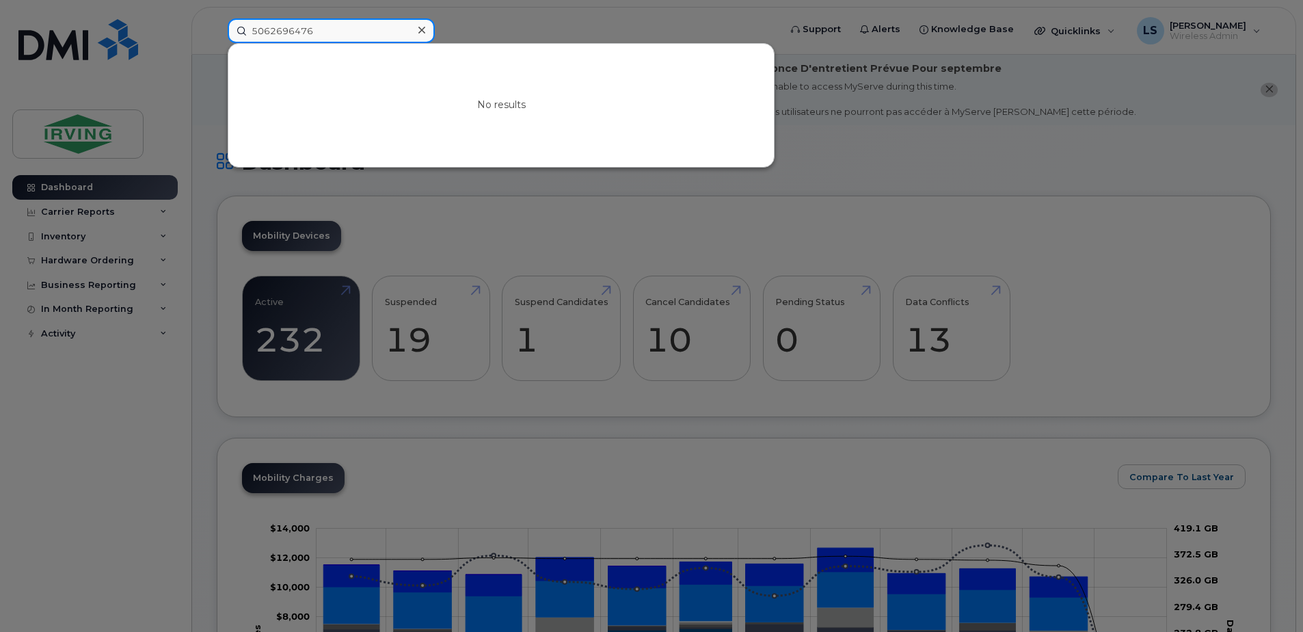
type input "5062696476"
click at [490, 25] on div at bounding box center [651, 316] width 1303 height 632
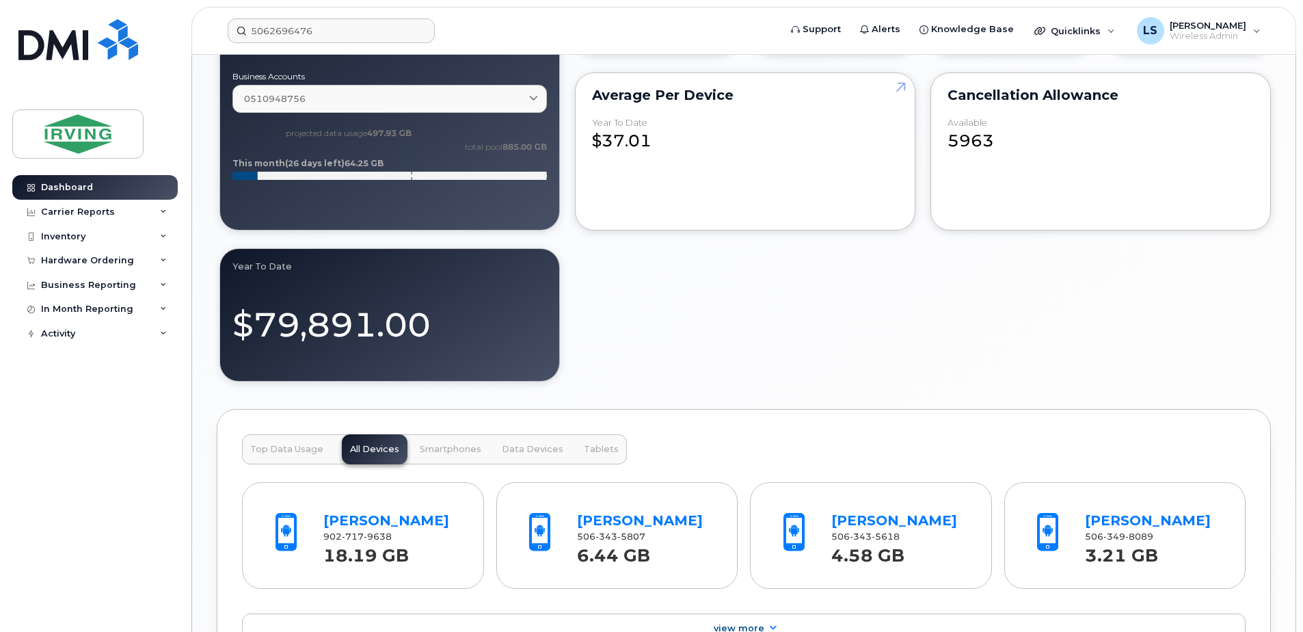
scroll to position [1277, 0]
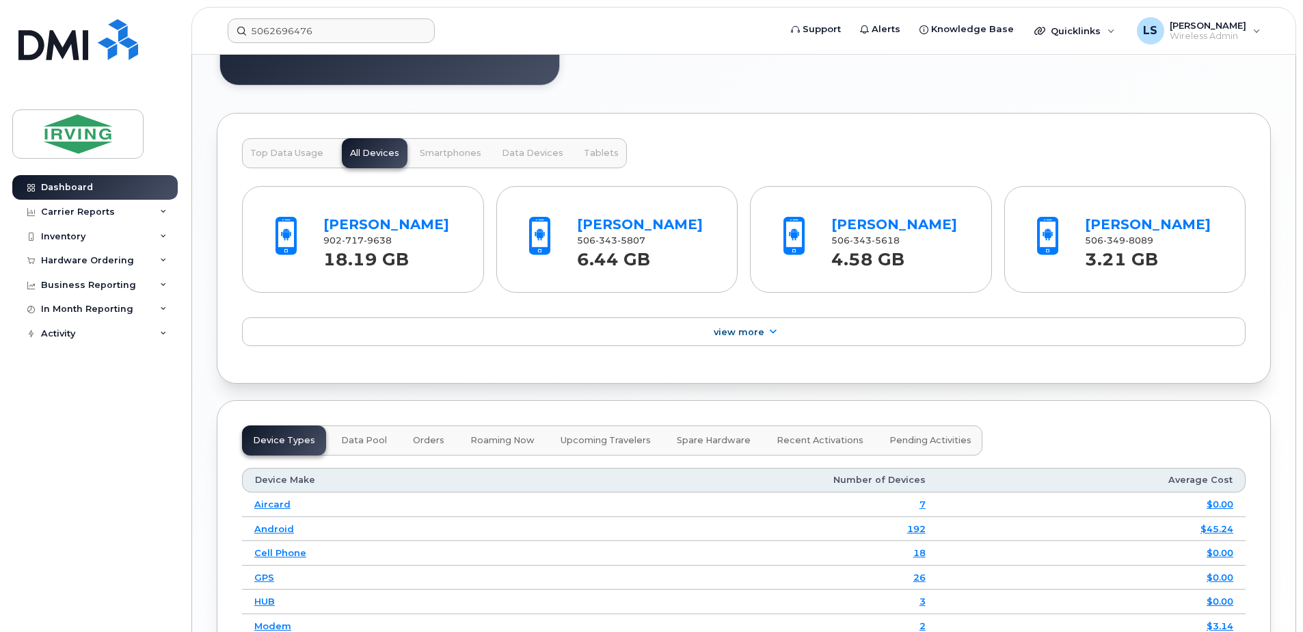
click at [546, 154] on span "Data Devices" at bounding box center [533, 153] width 62 height 11
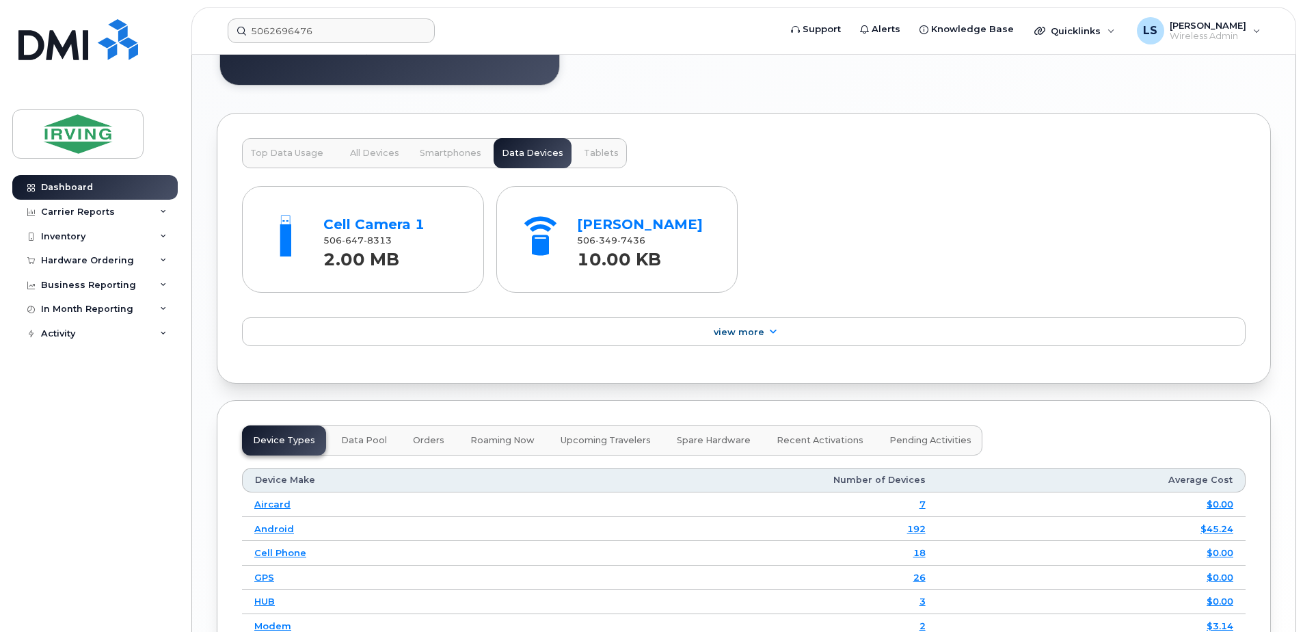
scroll to position [1430, 0]
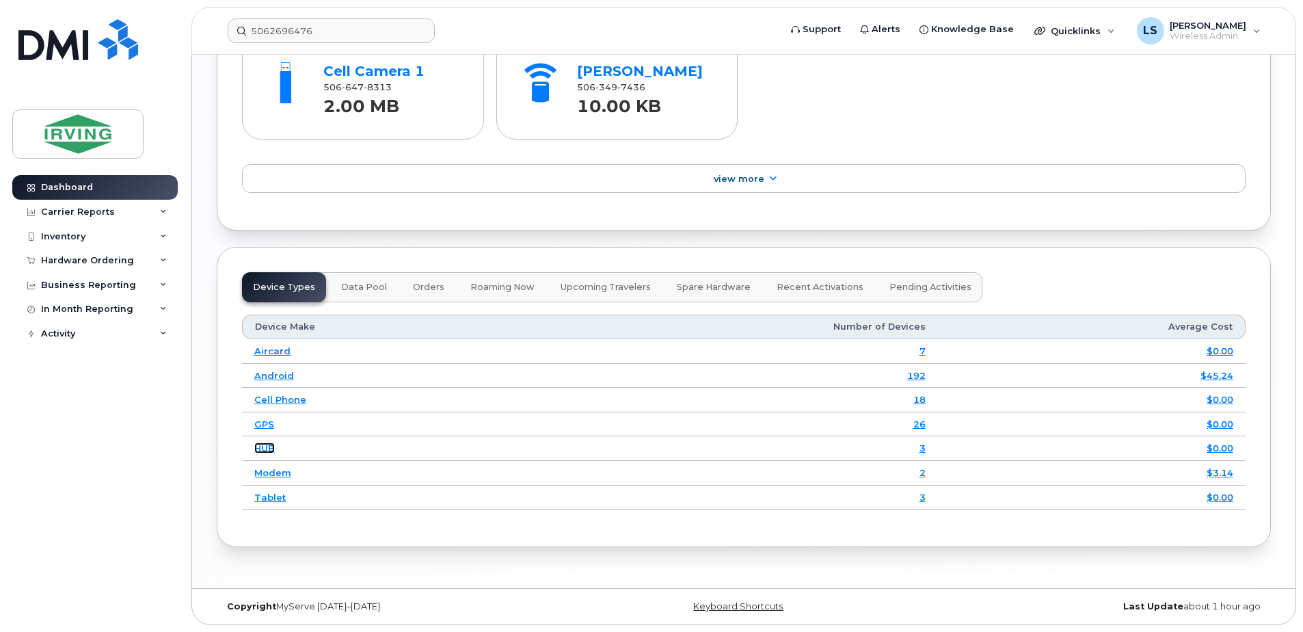
click at [265, 444] on link "HUB" at bounding box center [264, 447] width 21 height 11
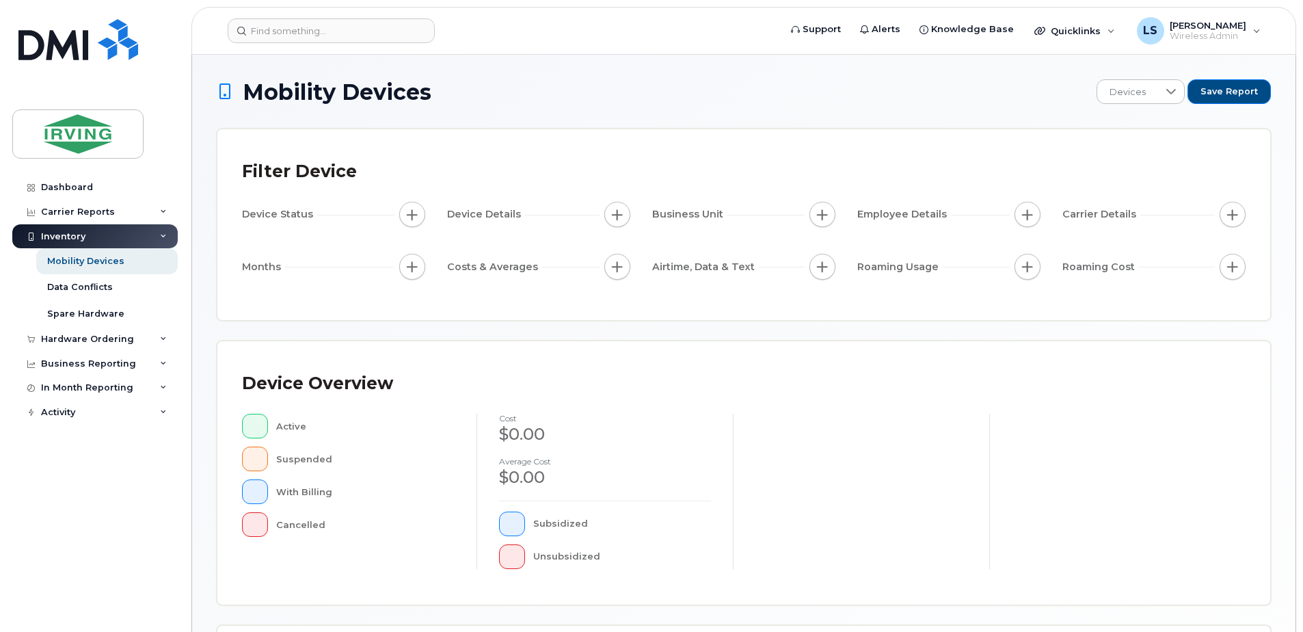
scroll to position [308, 0]
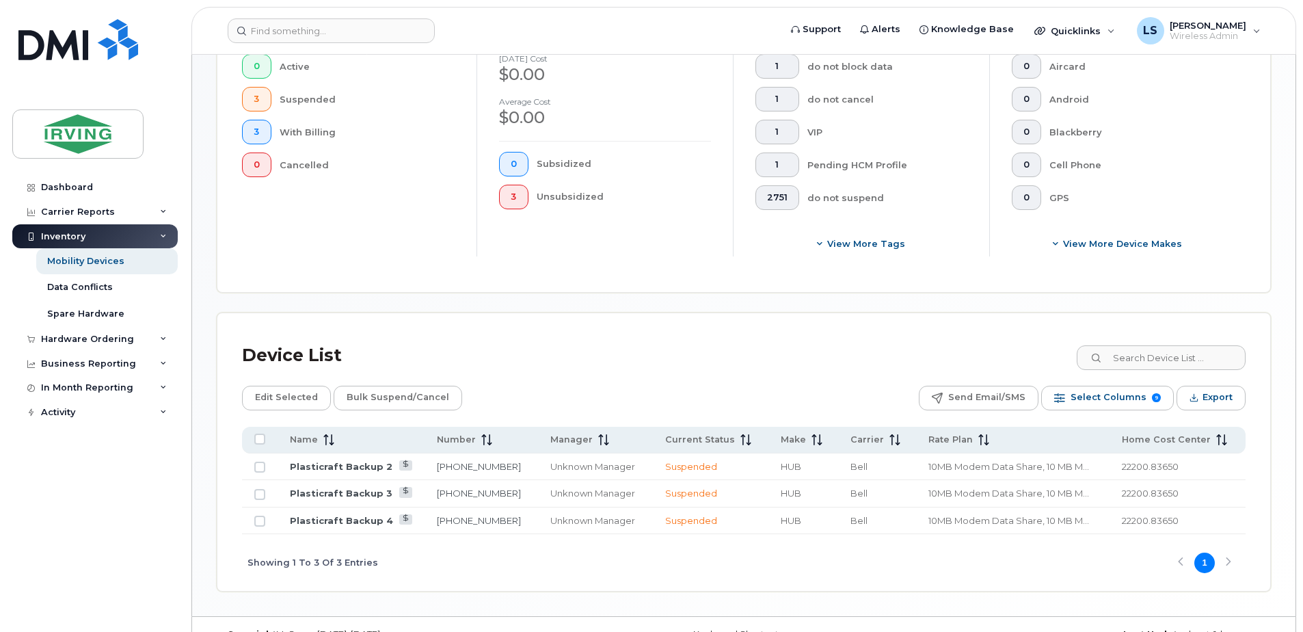
scroll to position [388, 0]
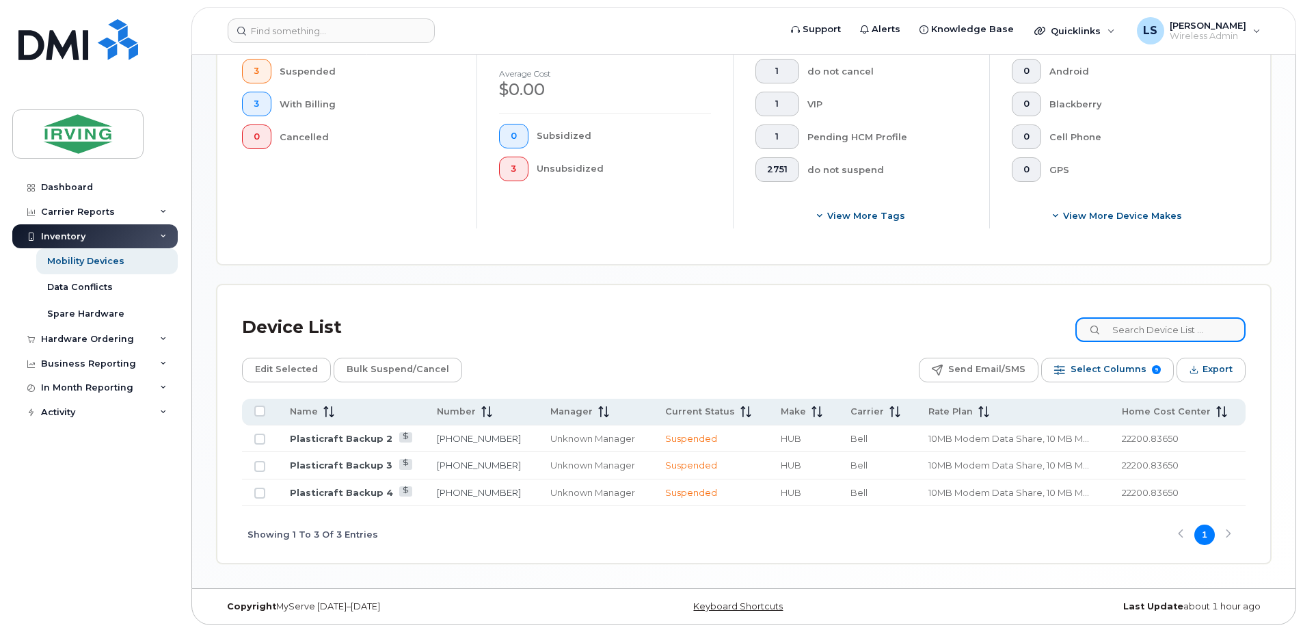
click at [1162, 328] on input at bounding box center [1161, 329] width 170 height 25
paste input "5062696476"
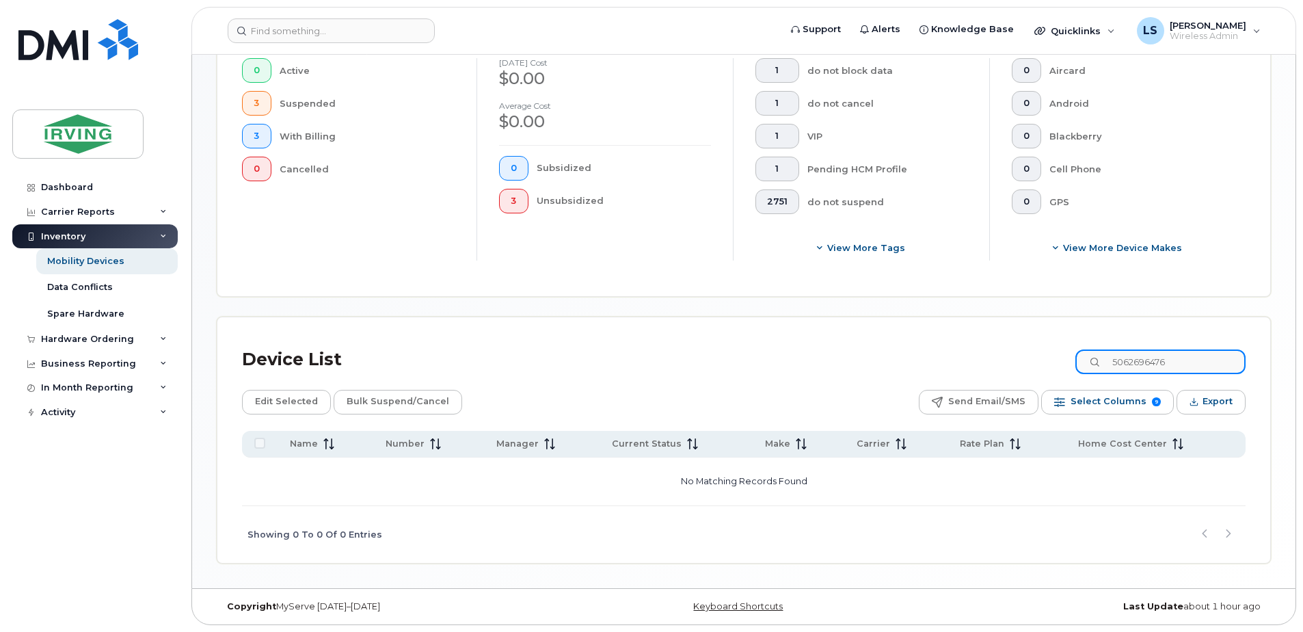
scroll to position [356, 0]
type input "5062696476"
click at [1101, 360] on icon at bounding box center [1096, 362] width 9 height 9
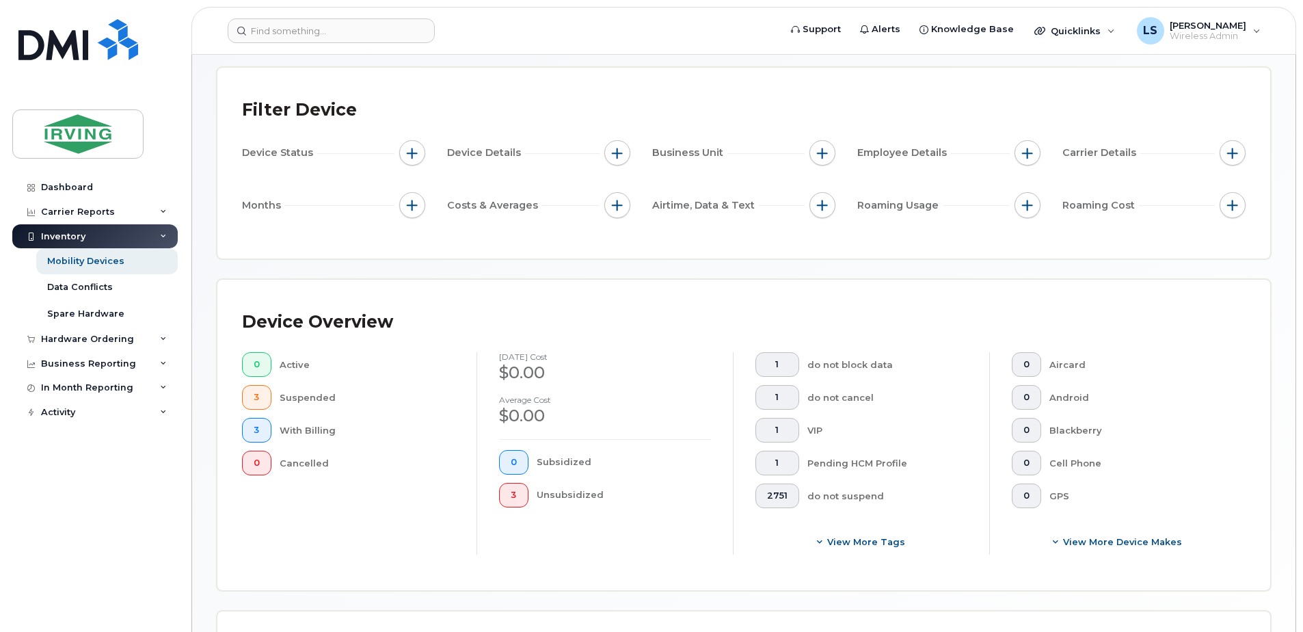
scroll to position [0, 0]
